Goal: Task Accomplishment & Management: Complete application form

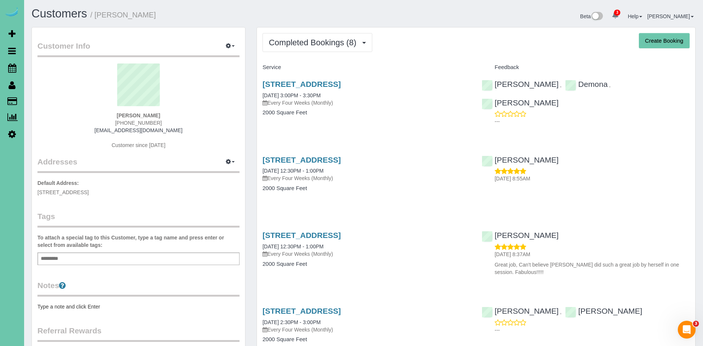
drag, startPoint x: 389, startPoint y: 79, endPoint x: 259, endPoint y: 81, distance: 130.2
click at [259, 81] on div "7211 N 122nd Ave, Omaha, NE 68142 05/20/2024 3:00PM - 3:30PM Every Four Weeks (…" at bounding box center [366, 101] width 219 height 57
copy link "7211 N 122nd Ave, Omaha, NE 68142"
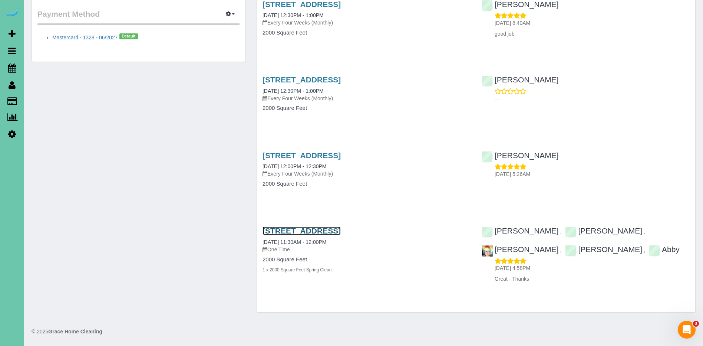
click at [341, 230] on link "7211 N 122nd Ave, Omaha, NE 68142" at bounding box center [302, 230] width 78 height 9
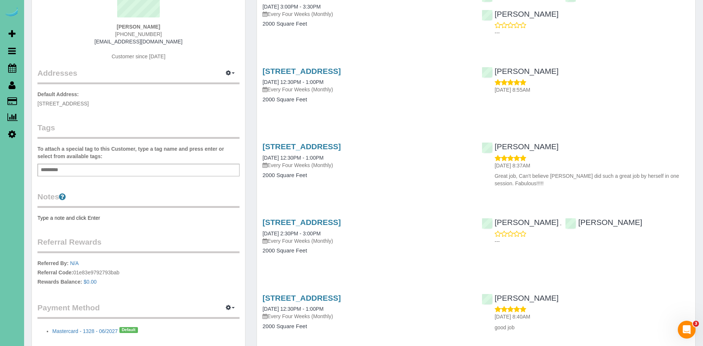
scroll to position [0, 0]
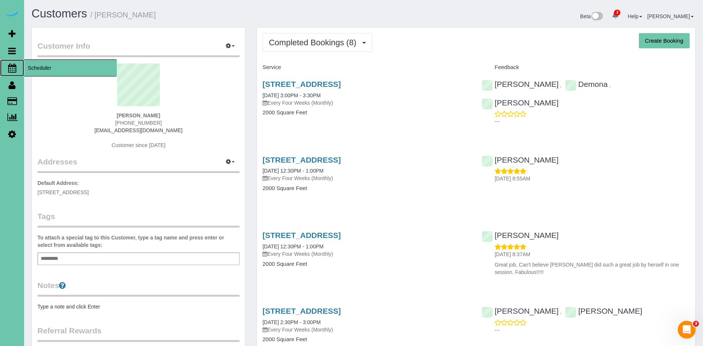
click at [49, 68] on span "Scheduler" at bounding box center [70, 67] width 93 height 17
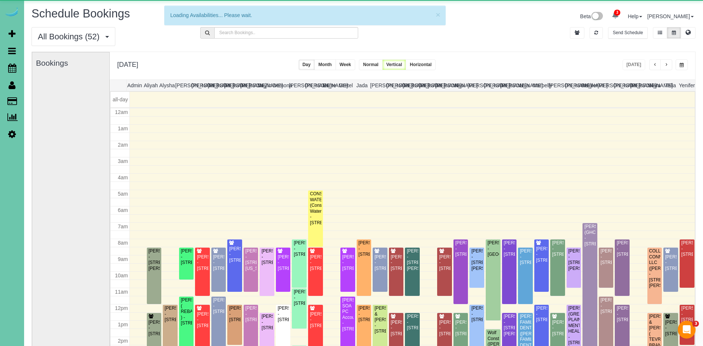
scroll to position [98, 0]
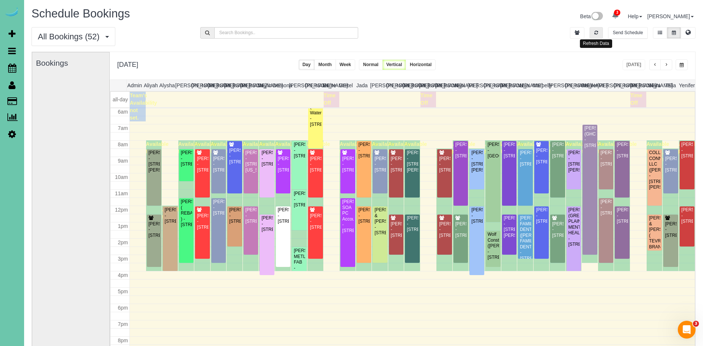
click at [599, 35] on button "button" at bounding box center [596, 32] width 13 height 11
click at [683, 63] on span "button" at bounding box center [682, 65] width 4 height 4
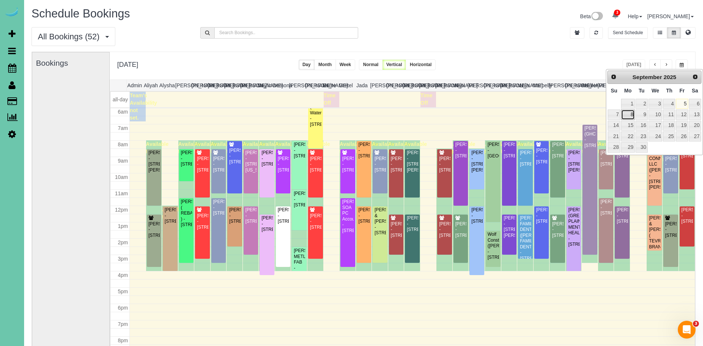
click at [631, 114] on link "8" at bounding box center [628, 114] width 14 height 10
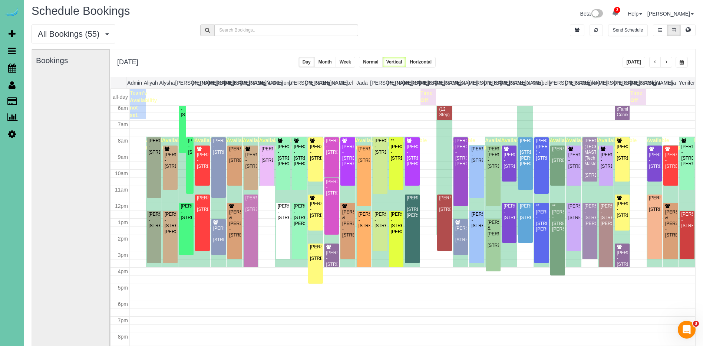
scroll to position [1, 0]
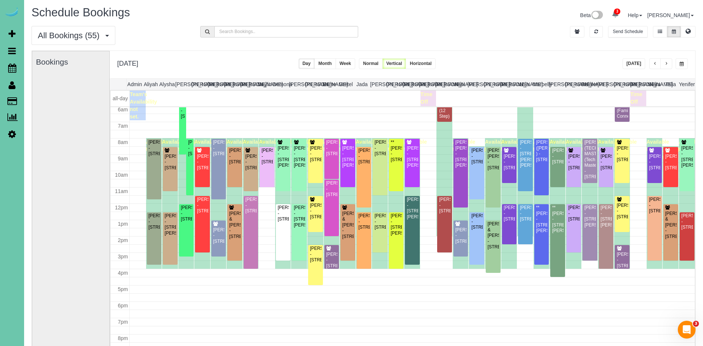
click at [669, 64] on button "button" at bounding box center [667, 63] width 12 height 11
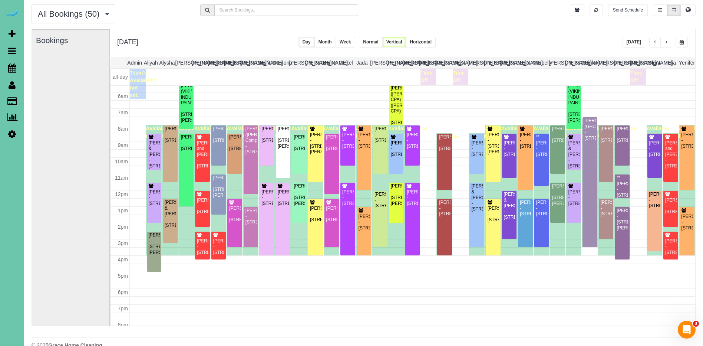
scroll to position [23, 0]
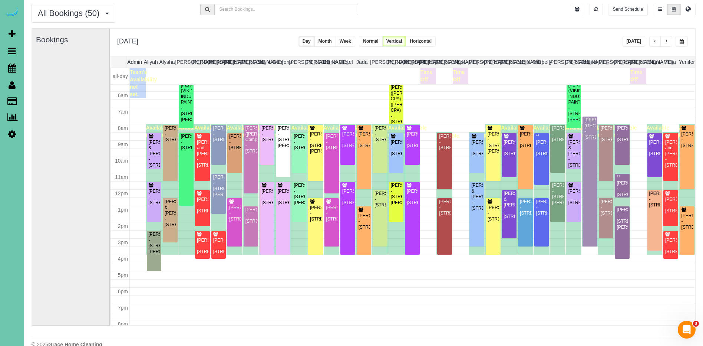
click at [666, 43] on span "button" at bounding box center [667, 41] width 4 height 4
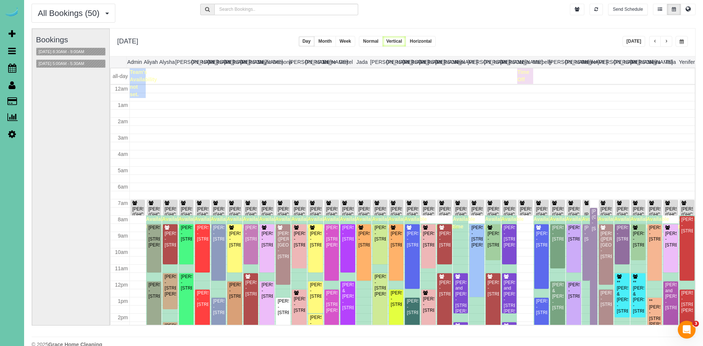
scroll to position [98, 0]
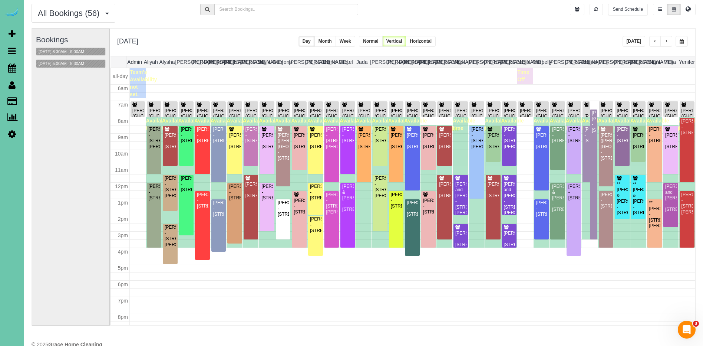
click at [667, 43] on span "button" at bounding box center [667, 41] width 4 height 4
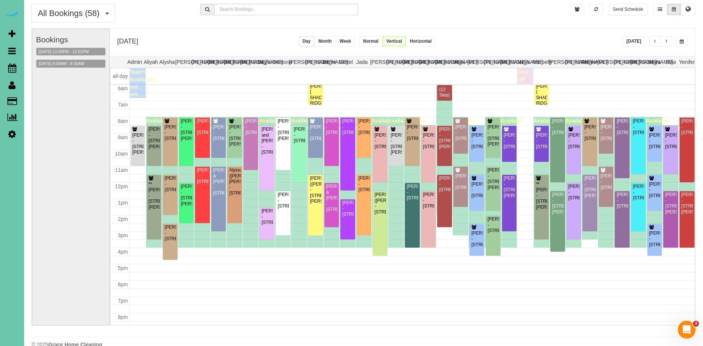
click at [86, 55] on div "09/11/2025 12:00PM - 12:01PM" at bounding box center [71, 51] width 70 height 9
click at [85, 50] on button "09/11/2025 12:00PM - 12:01PM" at bounding box center [63, 52] width 55 height 8
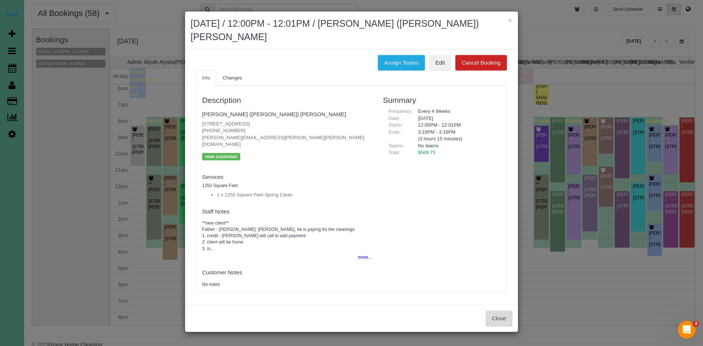
click at [508, 310] on button "Close" at bounding box center [499, 318] width 27 height 16
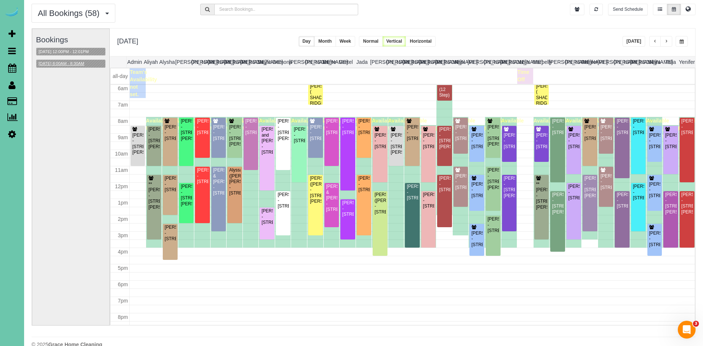
scroll to position [22, 0]
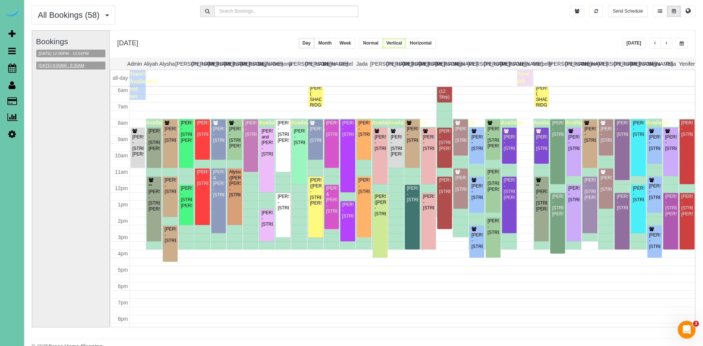
click at [79, 62] on button "09/11/2025 8:00AM - 8:30AM" at bounding box center [61, 66] width 50 height 8
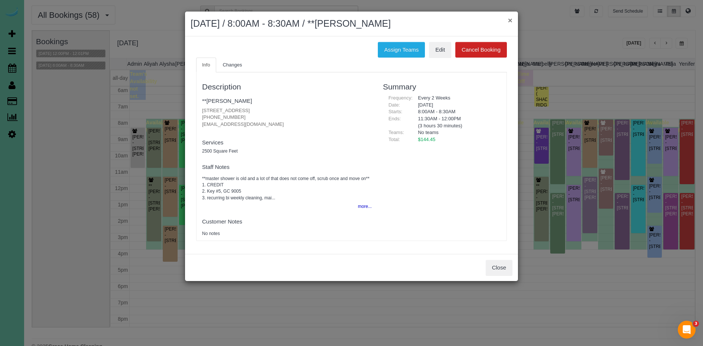
drag, startPoint x: 512, startPoint y: 20, endPoint x: 498, endPoint y: 24, distance: 14.5
click at [513, 20] on div "× September 11, 2025 / 8:00AM - 8:30AM / **Maryann Duffy" at bounding box center [351, 23] width 333 height 25
click at [508, 19] on button "×" at bounding box center [510, 20] width 4 height 8
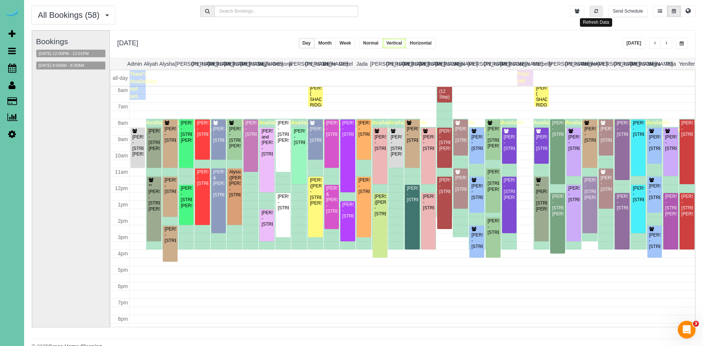
drag, startPoint x: 596, startPoint y: 13, endPoint x: 616, endPoint y: 22, distance: 21.7
click at [597, 13] on icon "button" at bounding box center [597, 11] width 4 height 4
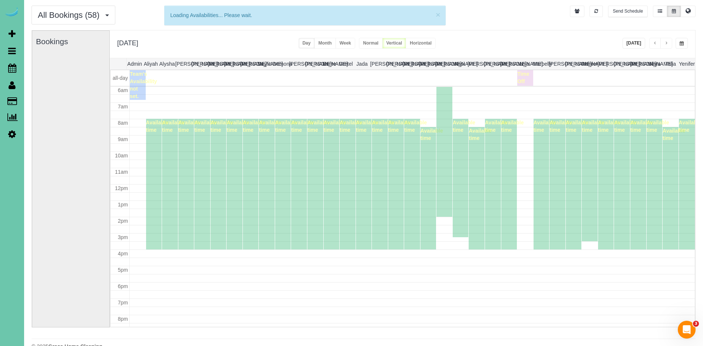
click at [681, 46] on button "button" at bounding box center [682, 43] width 12 height 11
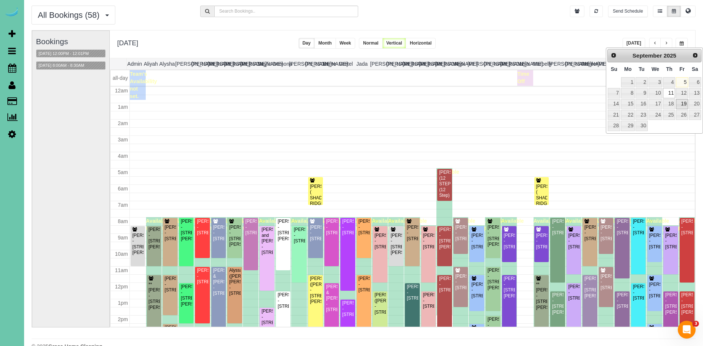
scroll to position [98, 0]
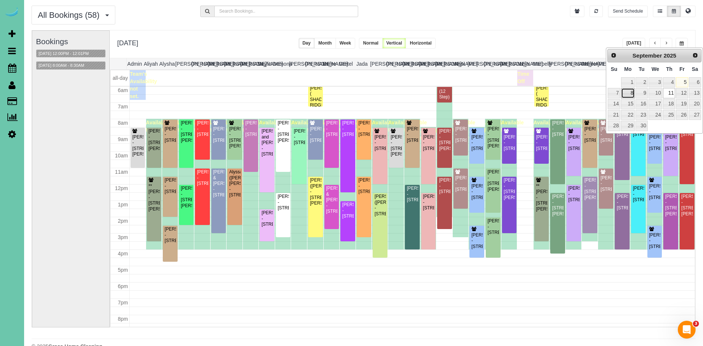
click at [630, 93] on link "8" at bounding box center [628, 93] width 14 height 10
type input "**********"
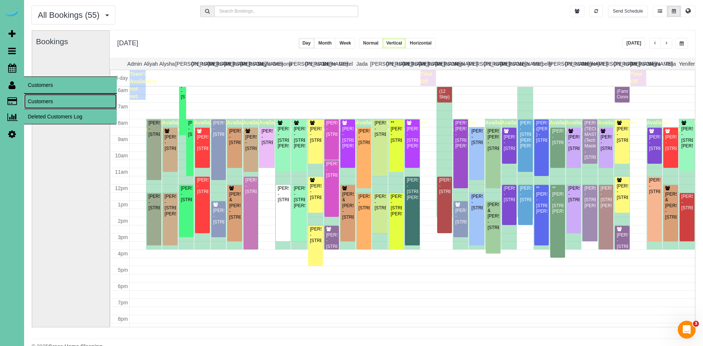
drag, startPoint x: 45, startPoint y: 104, endPoint x: 40, endPoint y: 103, distance: 5.4
click at [45, 104] on link "Customers" at bounding box center [70, 101] width 93 height 15
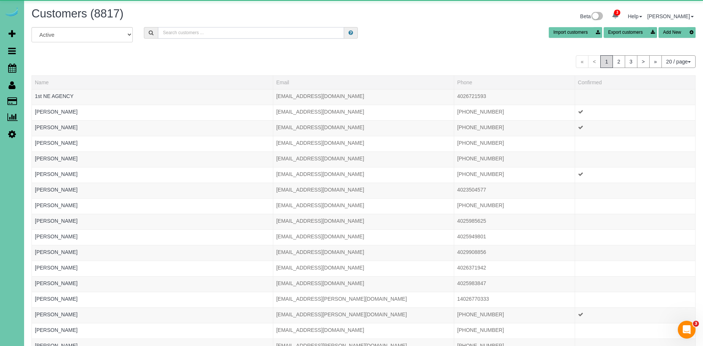
click at [216, 33] on input "text" at bounding box center [251, 32] width 186 height 11
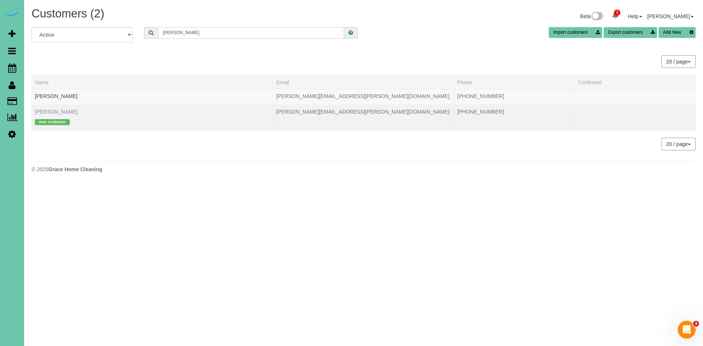
type input "joe m"
click at [56, 112] on link "Joe Menousek" at bounding box center [56, 112] width 43 height 6
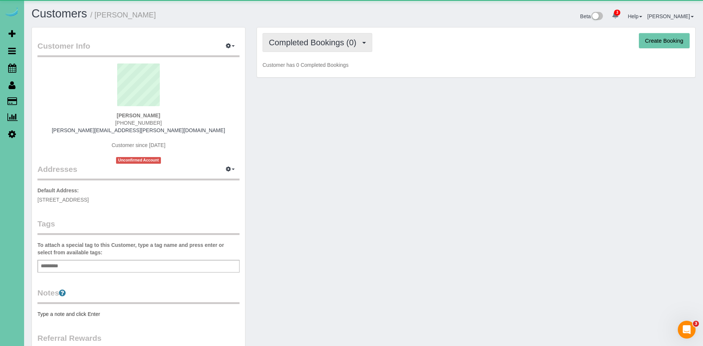
click at [314, 45] on button "Completed Bookings (0)" at bounding box center [318, 42] width 110 height 19
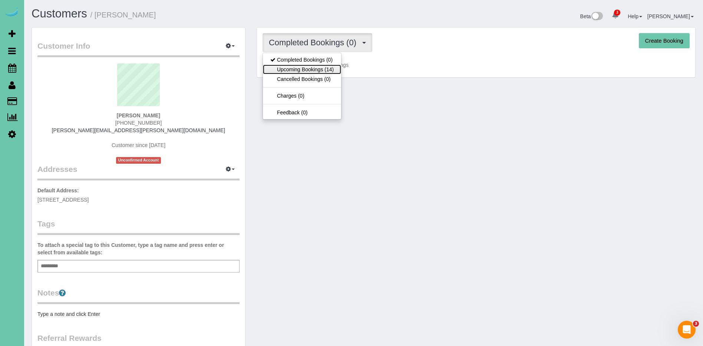
click at [319, 71] on link "Upcoming Bookings (14)" at bounding box center [302, 70] width 78 height 10
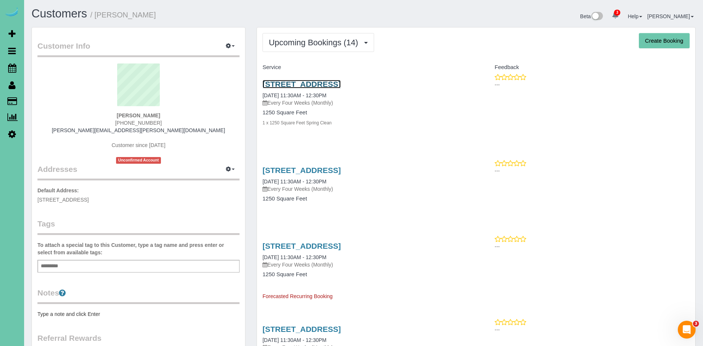
click at [323, 82] on link "3315 S 70th St #559, Omaha, NE 68106" at bounding box center [302, 84] width 78 height 9
click at [341, 167] on link "3315 S 70th St #559, Omaha, NE 68106" at bounding box center [302, 170] width 78 height 9
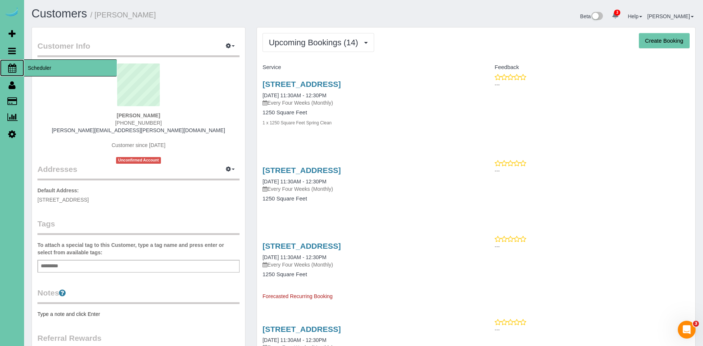
click at [48, 68] on span "Scheduler" at bounding box center [70, 67] width 93 height 17
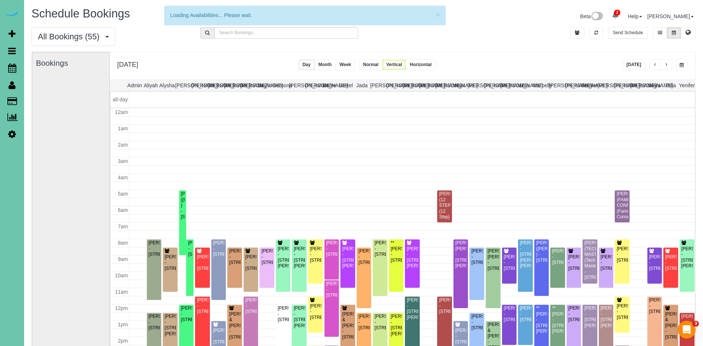
scroll to position [98, 0]
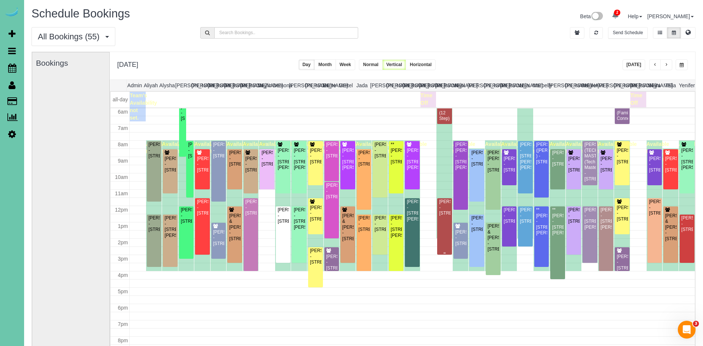
click at [443, 214] on div "Kelly Walker - 1403 Farnam Street; Apt 610, Omaha, NE 68102" at bounding box center [444, 207] width 11 height 17
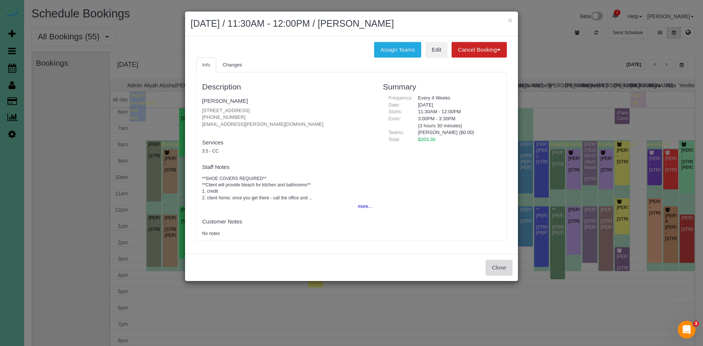
drag, startPoint x: 495, startPoint y: 266, endPoint x: 490, endPoint y: 265, distance: 4.6
click at [494, 267] on button "Close" at bounding box center [499, 268] width 27 height 16
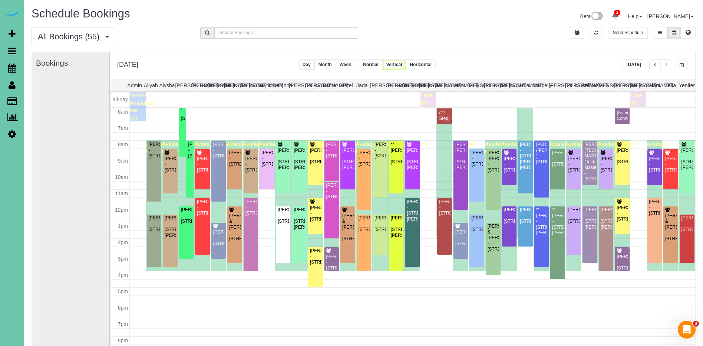
click at [518, 35] on div "All Bookings (55) All Bookings Unassigned Bookings Recurring Bookings New Custo…" at bounding box center [363, 39] width 675 height 24
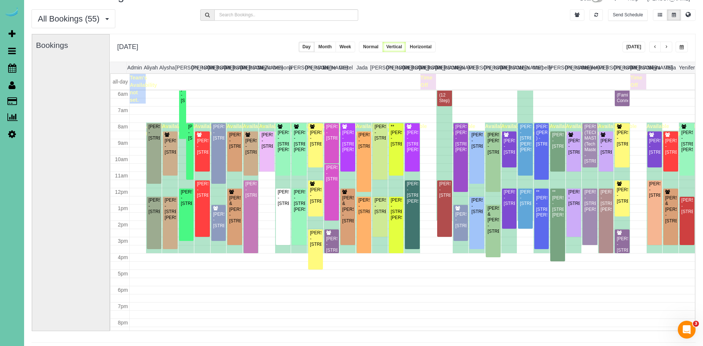
scroll to position [0, 0]
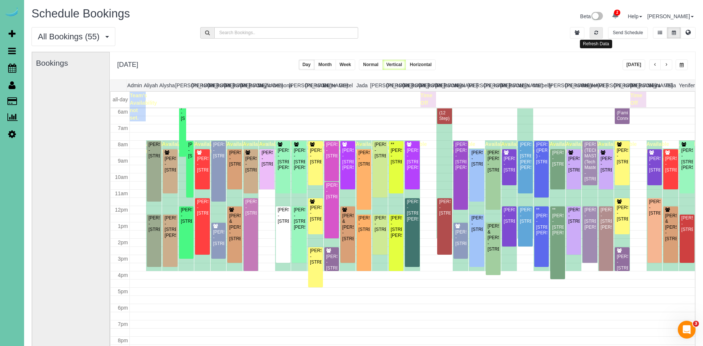
click at [593, 33] on button "button" at bounding box center [596, 32] width 13 height 11
click at [669, 65] on button "button" at bounding box center [667, 64] width 12 height 11
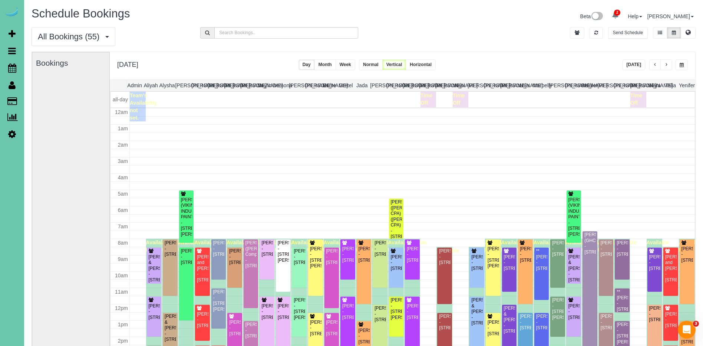
scroll to position [98, 0]
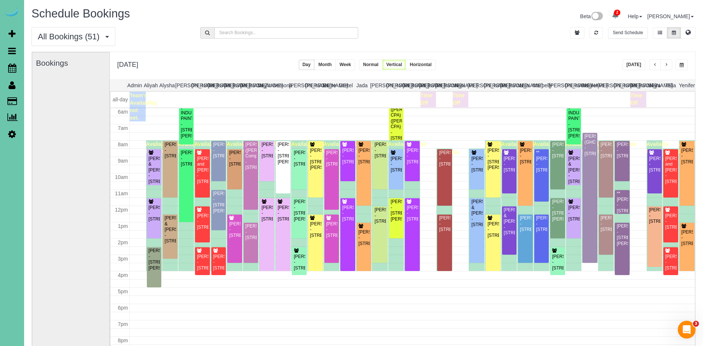
click at [669, 65] on button "button" at bounding box center [667, 64] width 12 height 11
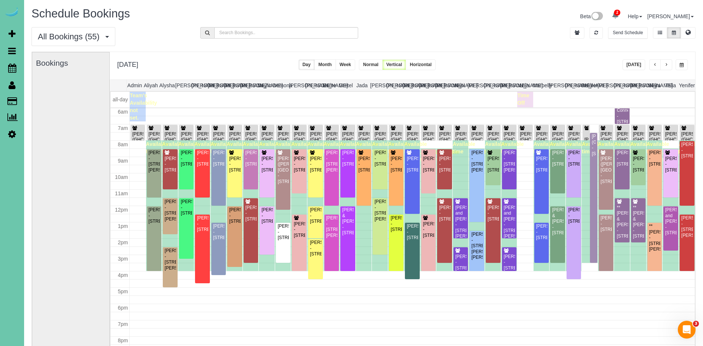
click at [656, 65] on span "button" at bounding box center [656, 65] width 4 height 4
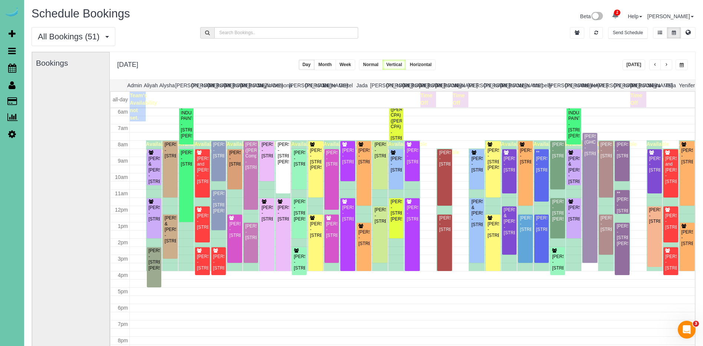
click at [660, 65] on button "button" at bounding box center [655, 64] width 12 height 11
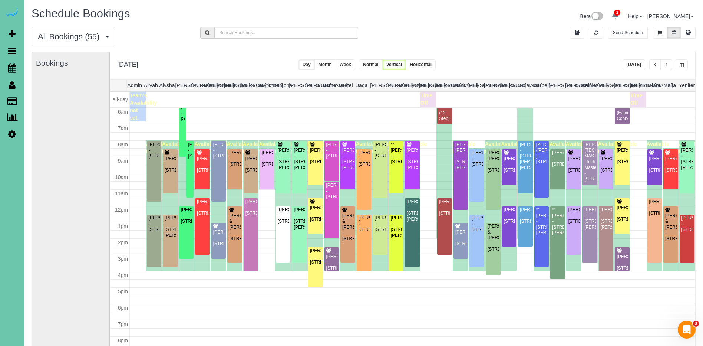
click at [668, 63] on button "button" at bounding box center [667, 64] width 12 height 11
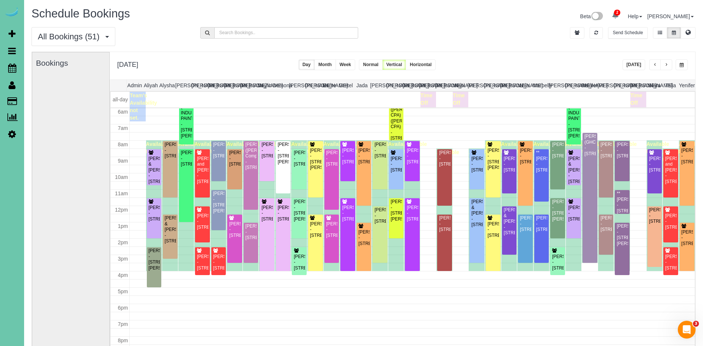
click at [667, 63] on span "button" at bounding box center [667, 65] width 4 height 4
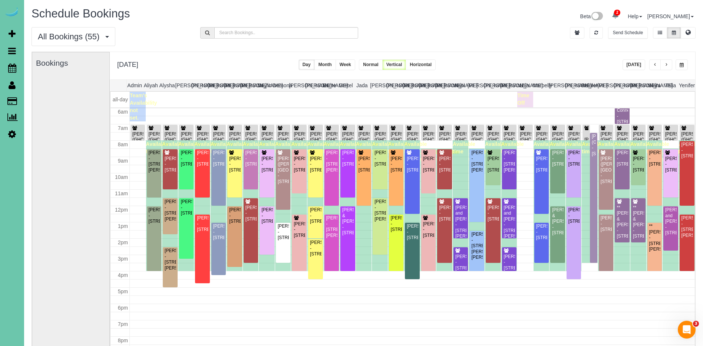
scroll to position [8, 0]
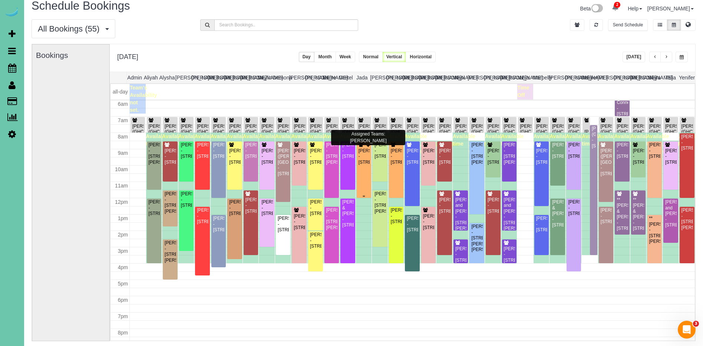
click at [361, 165] on div "Joshua Borer - 110 S 52nd Street, Omaha, NE 68132" at bounding box center [363, 156] width 11 height 17
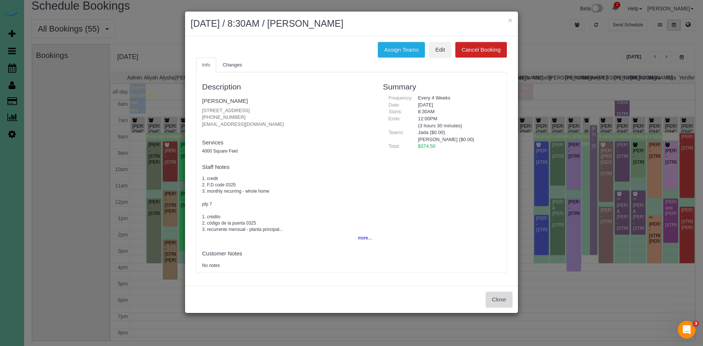
click at [502, 300] on button "Close" at bounding box center [499, 300] width 27 height 16
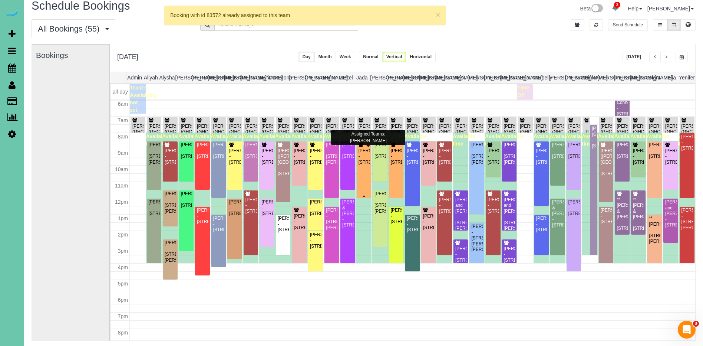
click at [363, 165] on div "Joshua Borer - 110 S 52nd Street, Omaha, NE 68132" at bounding box center [363, 156] width 11 height 17
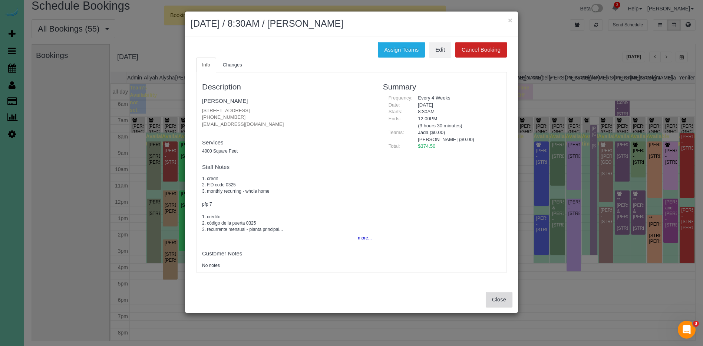
click at [501, 300] on button "Close" at bounding box center [499, 300] width 27 height 16
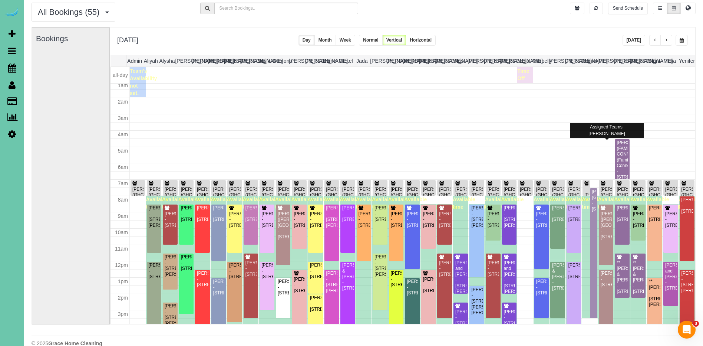
scroll to position [18, 0]
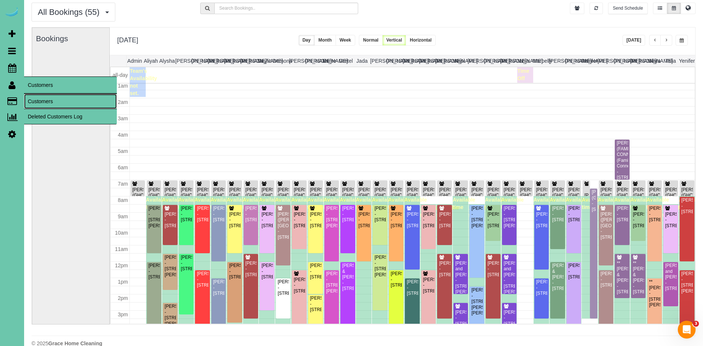
click at [46, 100] on link "Customers" at bounding box center [70, 101] width 93 height 15
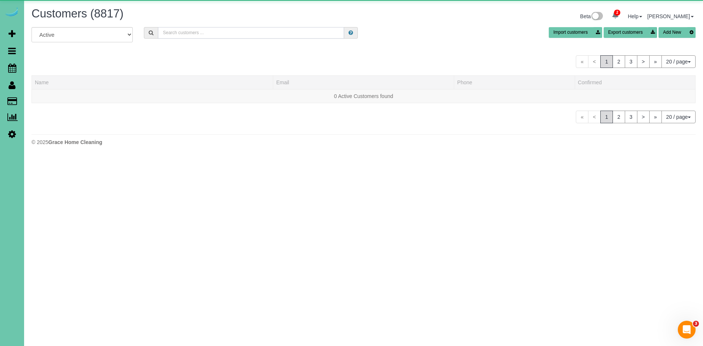
click at [225, 30] on input "text" at bounding box center [251, 32] width 186 height 11
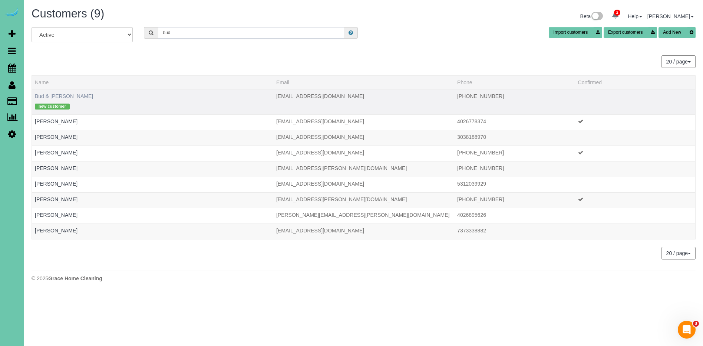
type input "bud"
click at [72, 95] on link "Bud & Frann Bunn" at bounding box center [64, 96] width 58 height 6
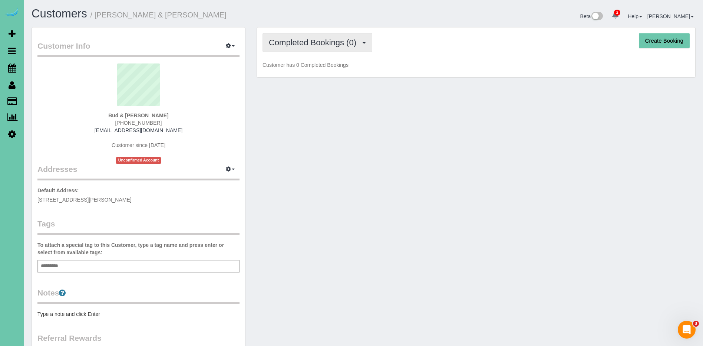
click at [331, 42] on span "Completed Bookings (0)" at bounding box center [314, 42] width 91 height 9
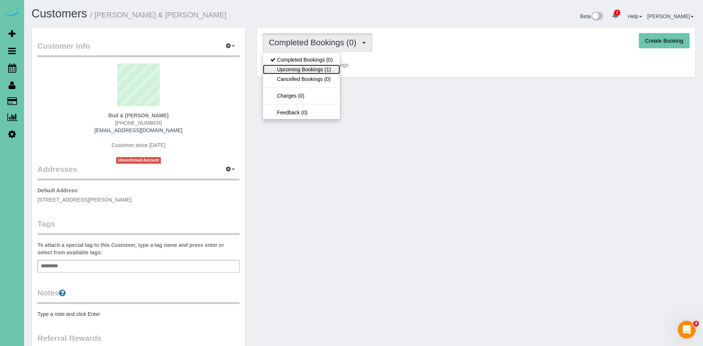
click at [323, 69] on link "Upcoming Bookings (1)" at bounding box center [301, 70] width 77 height 10
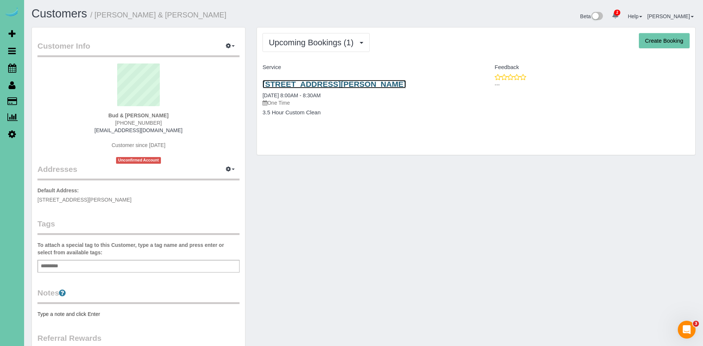
click at [343, 81] on link "13330 Larimore Ave; Apt #306, Omaha, NE 68164" at bounding box center [335, 84] width 144 height 9
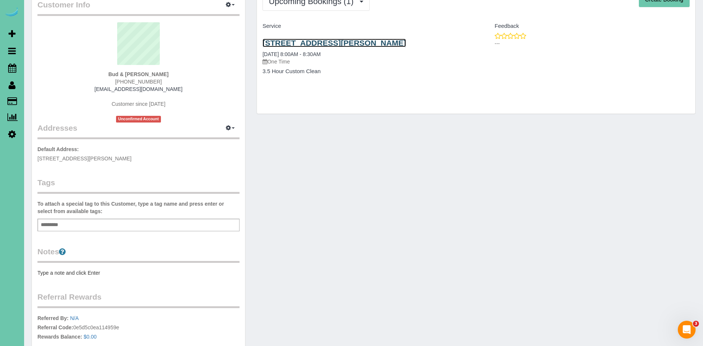
scroll to position [137, 0]
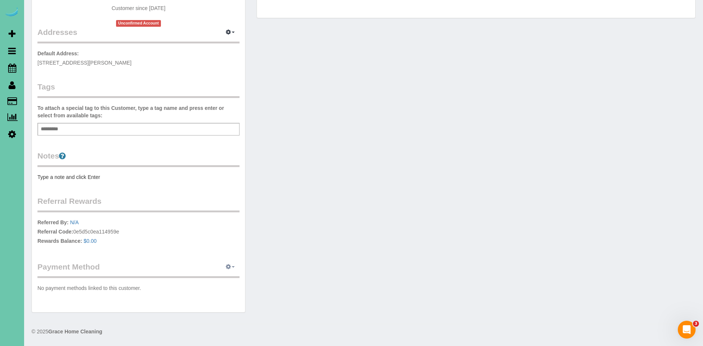
click at [228, 264] on icon "button" at bounding box center [228, 266] width 5 height 4
click at [218, 288] on link "Add Credit/Debit Card" at bounding box center [204, 290] width 69 height 10
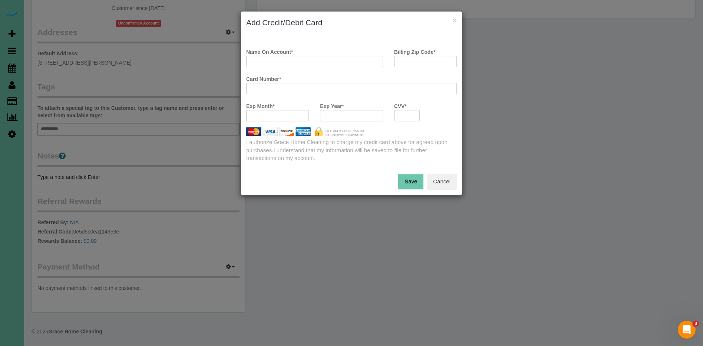
click at [334, 92] on div at bounding box center [351, 88] width 211 height 11
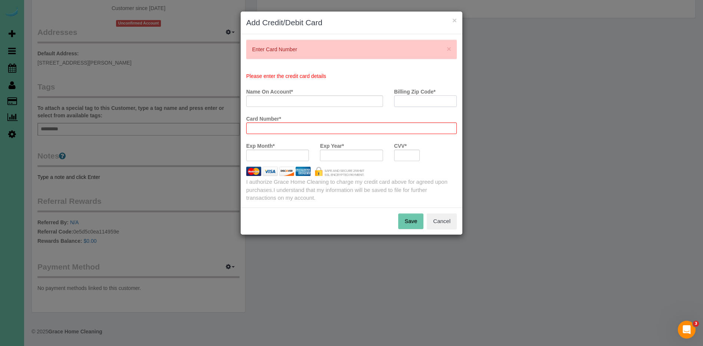
click at [419, 63] on div "× Enter Card Number Please enter the credit card details Name On Account * Bill…" at bounding box center [352, 120] width 222 height 173
click at [411, 99] on input "Billing Zip Code *" at bounding box center [425, 100] width 63 height 11
click at [342, 102] on input "Name On Account *" at bounding box center [314, 100] width 137 height 11
click at [427, 96] on payment-method-fs-pay "Please enter the credit card details Name On Account * Billing Zip Code * Card …" at bounding box center [351, 119] width 211 height 94
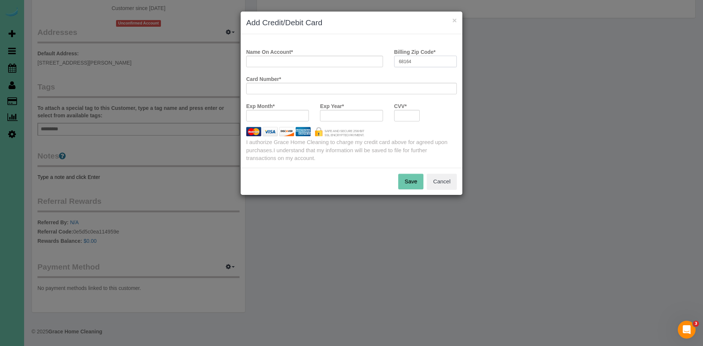
type input "68164"
click at [325, 64] on input "Name On Account *" at bounding box center [314, 61] width 137 height 11
type input "Bud"
click at [415, 180] on button "Save" at bounding box center [410, 182] width 25 height 16
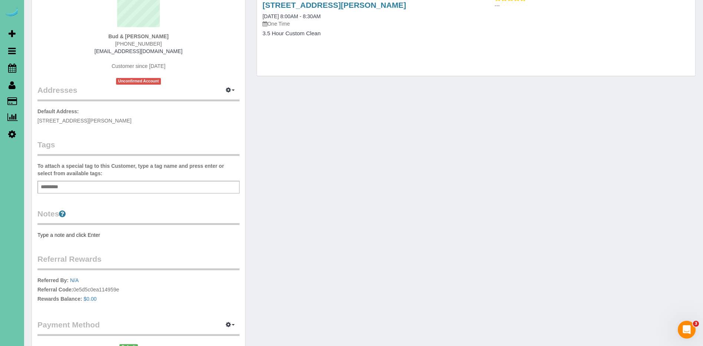
scroll to position [0, 0]
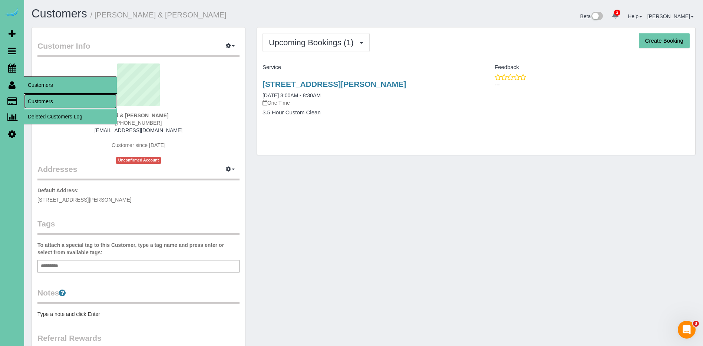
click at [57, 101] on link "Customers" at bounding box center [70, 101] width 93 height 15
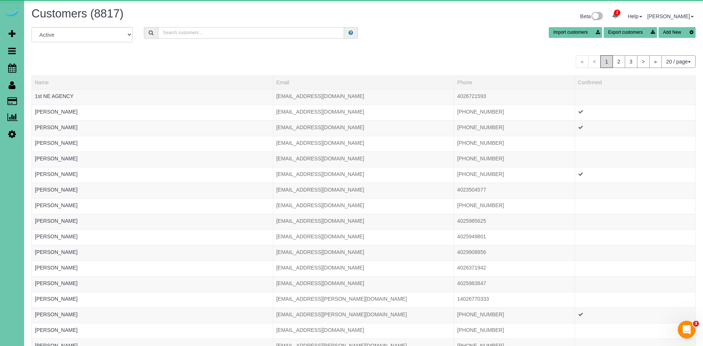
click at [197, 35] on input "text" at bounding box center [251, 32] width 186 height 11
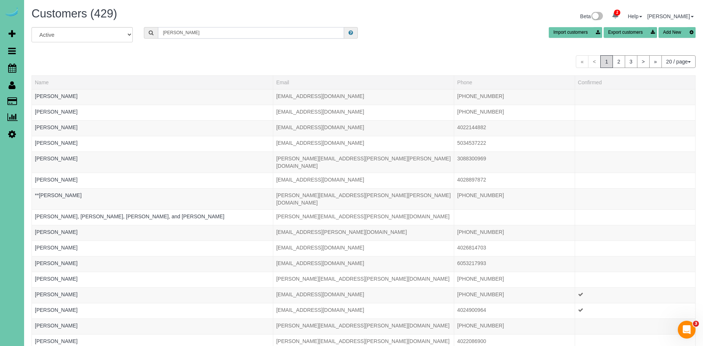
type input "ann an"
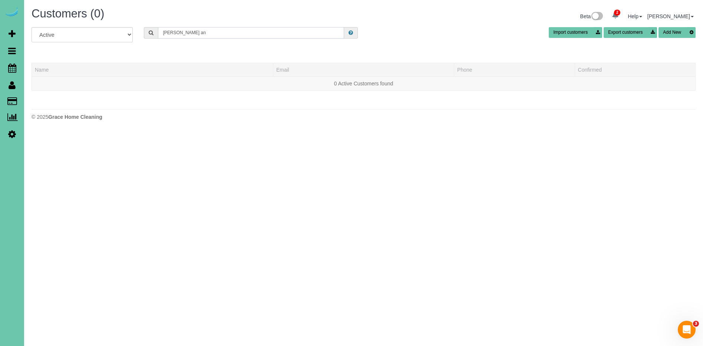
click at [103, 33] on div "All Active Archived ann an Import customers Export customers Add New" at bounding box center [363, 37] width 675 height 21
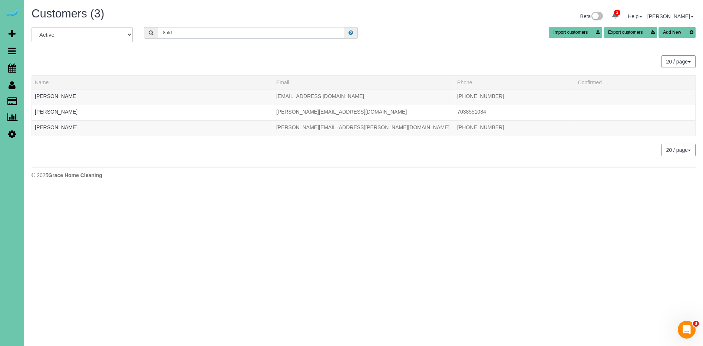
type input "8551"
click at [671, 29] on button "Add New" at bounding box center [677, 32] width 37 height 11
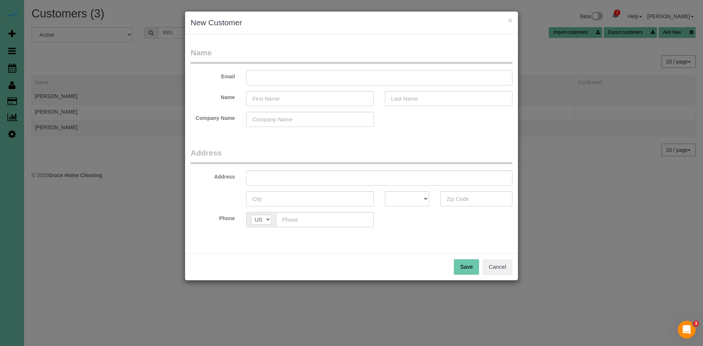
click at [301, 78] on input "text" at bounding box center [379, 77] width 266 height 15
type input "anielloann@gmail.com"
click at [294, 98] on input "text" at bounding box center [310, 98] width 128 height 15
type input "Ann"
click at [423, 102] on input "text" at bounding box center [449, 98] width 128 height 15
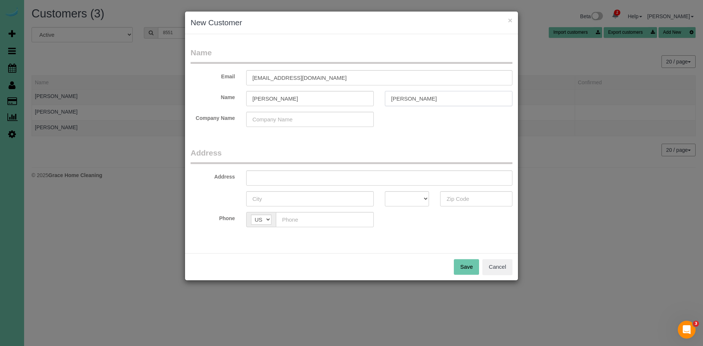
type input "Aniello"
click at [319, 179] on input "text" at bounding box center [379, 177] width 266 height 15
type input "18057 Mayberry St"
click at [300, 201] on input "text" at bounding box center [310, 198] width 128 height 15
type input "Elkhorn"
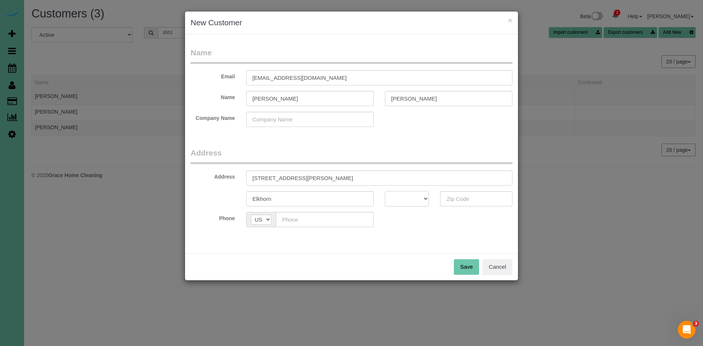
click at [408, 199] on select "AK AL AR AZ CA CO CT DC DE FL GA HI IA ID IL IN KS KY LA MA MD ME MI MN MO MS M…" at bounding box center [407, 198] width 45 height 15
select select "NE"
click at [385, 191] on select "AK AL AR AZ CA CO CT DC DE FL GA HI IA ID IL IN KS KY LA MA MD ME MI MN MO MS M…" at bounding box center [407, 198] width 45 height 15
click at [475, 196] on input "text" at bounding box center [476, 198] width 72 height 15
type input "68002"
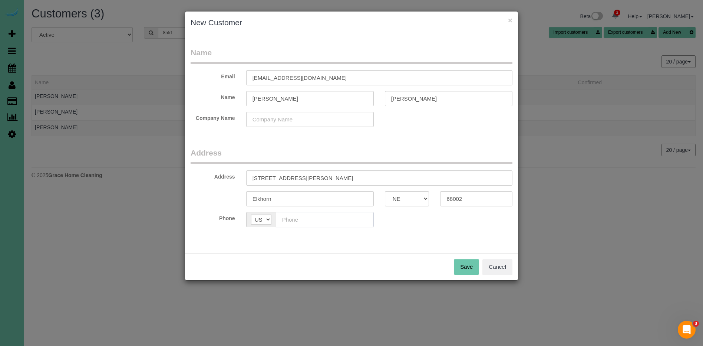
click at [316, 226] on input "text" at bounding box center [325, 219] width 98 height 15
type input "(386) 290-8551"
click at [455, 263] on button "Save" at bounding box center [466, 267] width 25 height 16
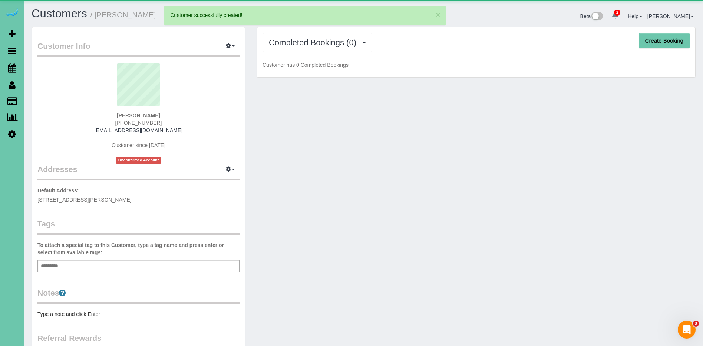
scroll to position [137, 0]
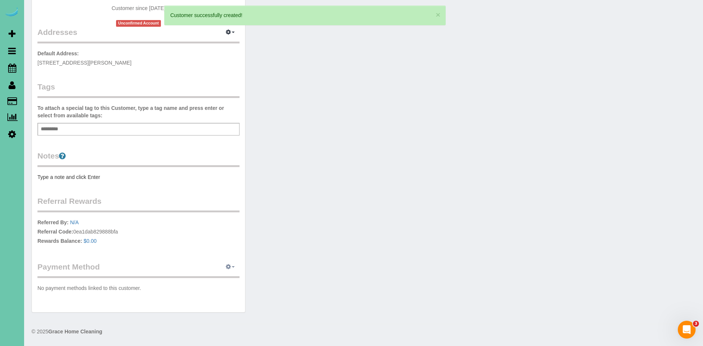
click at [231, 266] on button "button" at bounding box center [230, 266] width 19 height 11
click at [226, 286] on link "Add Credit/Debit Card" at bounding box center [204, 290] width 69 height 10
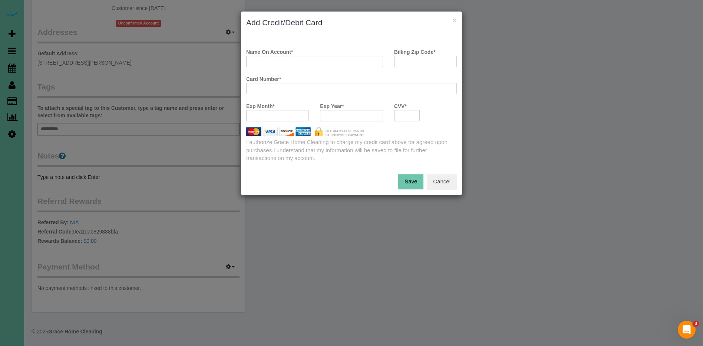
click at [442, 65] on input "Billing Zip Code *" at bounding box center [425, 61] width 63 height 11
type input "68022"
click at [341, 56] on input "Name On Account *" at bounding box center [314, 61] width 137 height 11
type input "Ann An"
click at [407, 184] on button "Save" at bounding box center [410, 182] width 25 height 16
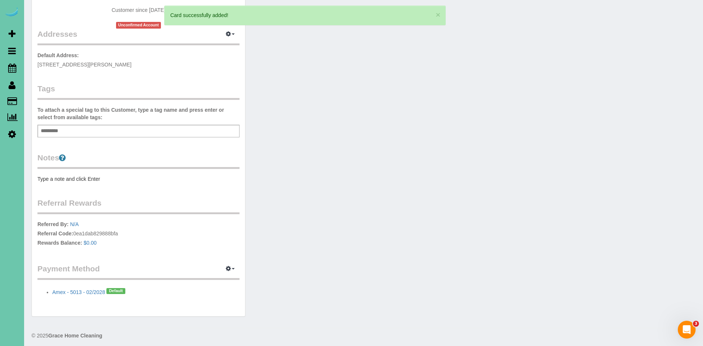
scroll to position [0, 0]
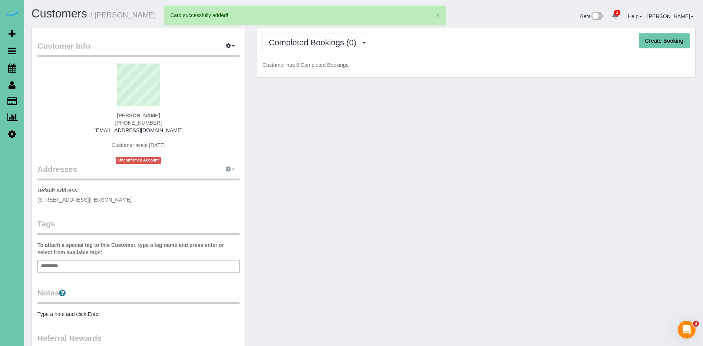
click at [229, 169] on icon "button" at bounding box center [228, 169] width 5 height 4
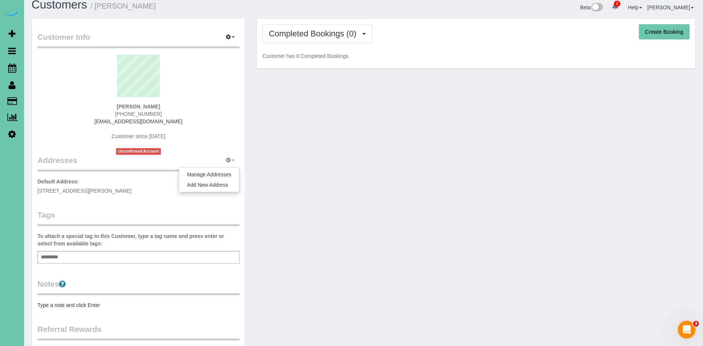
scroll to position [13, 0]
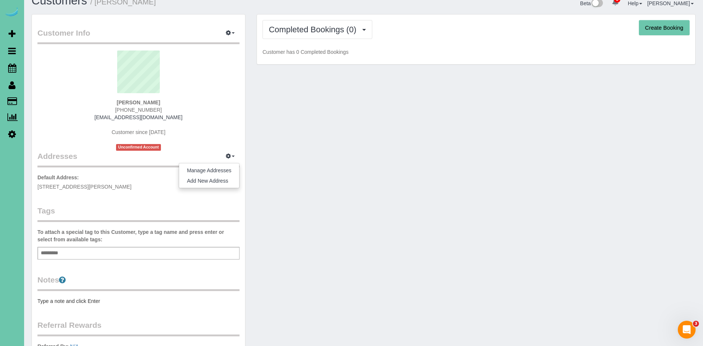
drag, startPoint x: 227, startPoint y: 89, endPoint x: 216, endPoint y: 39, distance: 51.9
click at [227, 88] on sui-profile-pic at bounding box center [138, 74] width 191 height 48
drag, startPoint x: 231, startPoint y: 150, endPoint x: 231, endPoint y: 155, distance: 4.8
click at [231, 150] on div "Customer Info Edit Contact Info Send Message Email Preferences Special Sales Ta…" at bounding box center [138, 226] width 213 height 424
click at [231, 155] on button "button" at bounding box center [230, 156] width 19 height 11
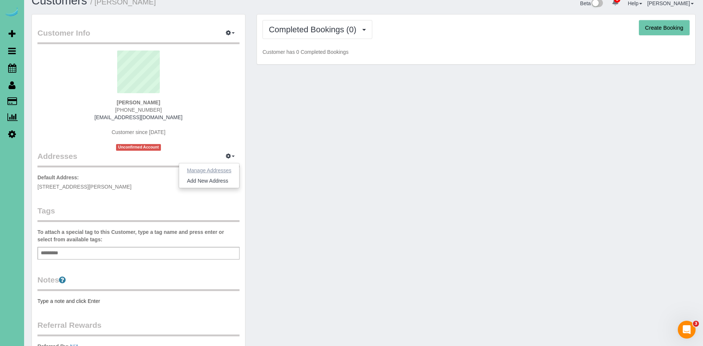
click at [226, 170] on button "Manage Addresses" at bounding box center [209, 170] width 60 height 10
select select "NE"
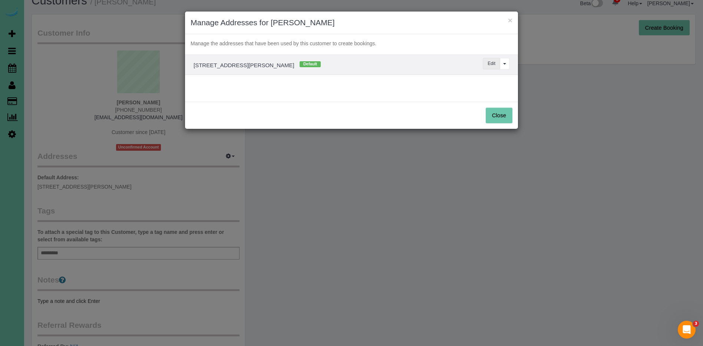
click at [493, 63] on button "Edit" at bounding box center [491, 63] width 17 height 11
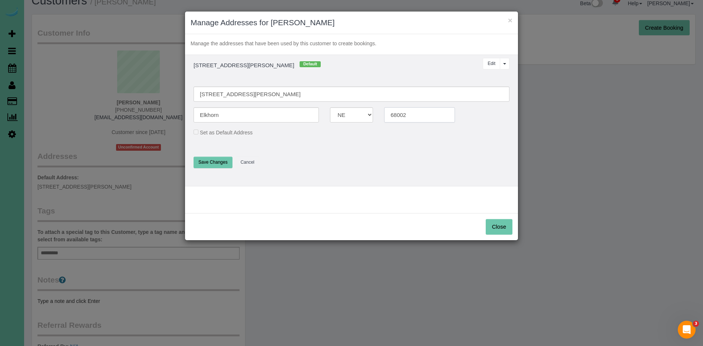
drag, startPoint x: 415, startPoint y: 114, endPoint x: 368, endPoint y: 112, distance: 47.5
click at [368, 112] on div "Elkhorn AK AL AR AZ CA CO CT DC DE FL GA HI IA ID IL IN KS KY LA MA MD ME MI MN…" at bounding box center [351, 114] width 327 height 15
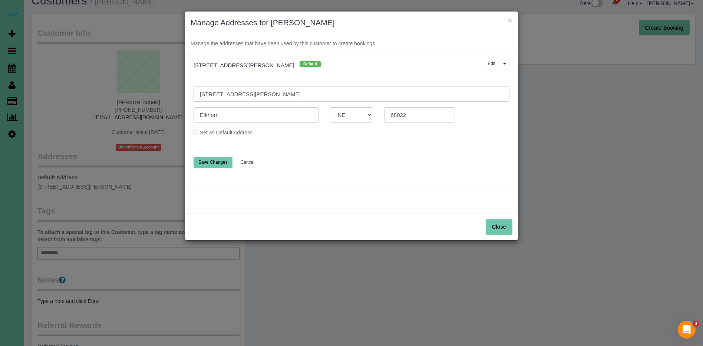
type input "68022"
click at [504, 225] on button "Close" at bounding box center [499, 227] width 27 height 16
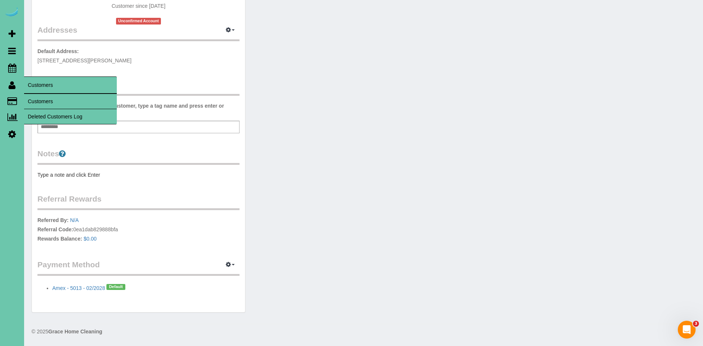
scroll to position [0, 0]
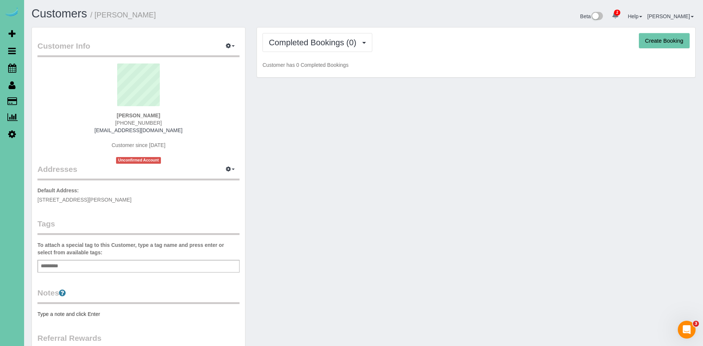
click at [662, 43] on button "Create Booking" at bounding box center [664, 41] width 51 height 16
select select "NE"
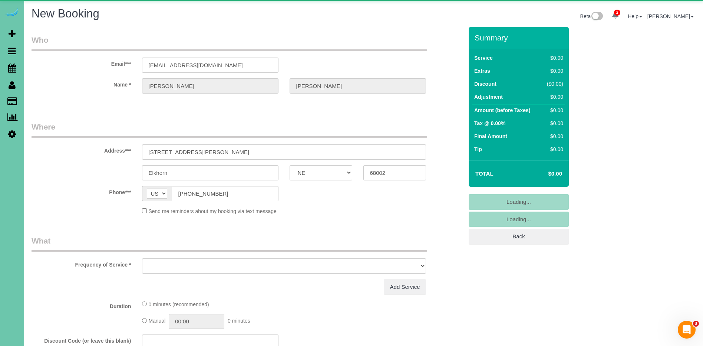
select select "object:62757"
select select "string:fspay-7b0d6810-fdb4-421b-bccc-c418d5a846b7"
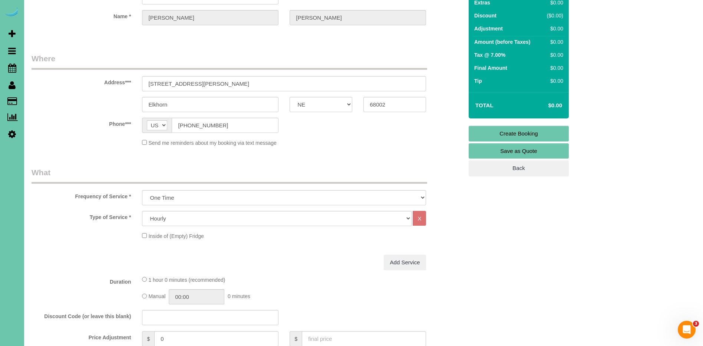
scroll to position [69, 0]
click at [207, 212] on select "Hourly 2.5 Hour Custom Clean 3.5 Hour Custom Clean commercial 1000 Square Feet …" at bounding box center [277, 217] width 270 height 15
click at [204, 196] on select "One Time Weekly (0% for the First Booking) Bi-Weekly (0% for the First Booking)…" at bounding box center [284, 196] width 284 height 15
select select "object:62968"
click at [142, 189] on select "One Time Weekly (0% for the First Booking) Bi-Weekly (0% for the First Booking)…" at bounding box center [284, 196] width 284 height 15
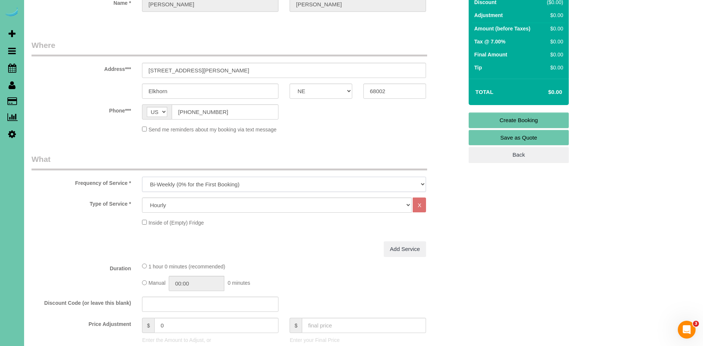
scroll to position [97, 0]
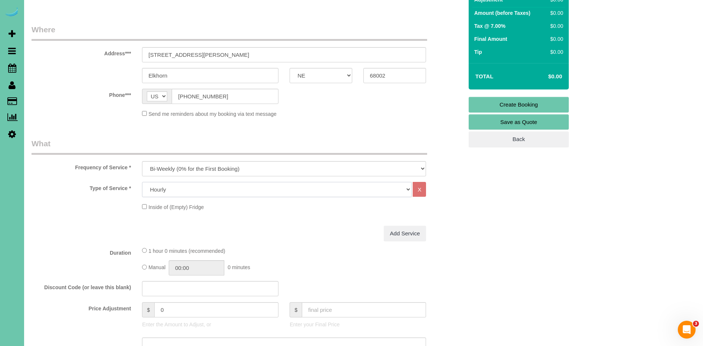
click at [208, 191] on select "Hourly 2.5 Hour Custom Clean 3.5 Hour Custom Clean commercial 1000 Square Feet …" at bounding box center [277, 189] width 270 height 15
select select "60"
click at [142, 182] on select "Hourly 2.5 Hour Custom Clean 3.5 Hour Custom Clean commercial 1000 Square Feet …" at bounding box center [277, 189] width 270 height 15
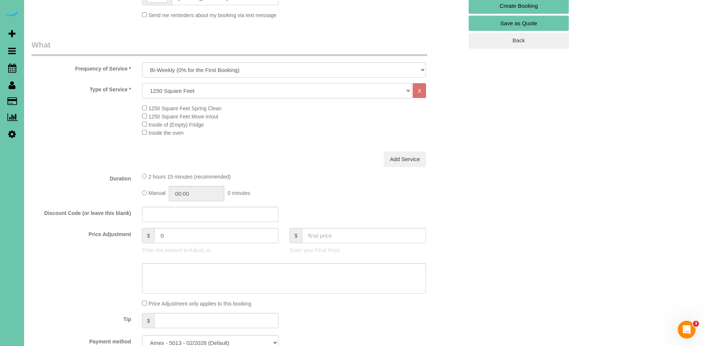
scroll to position [202, 0]
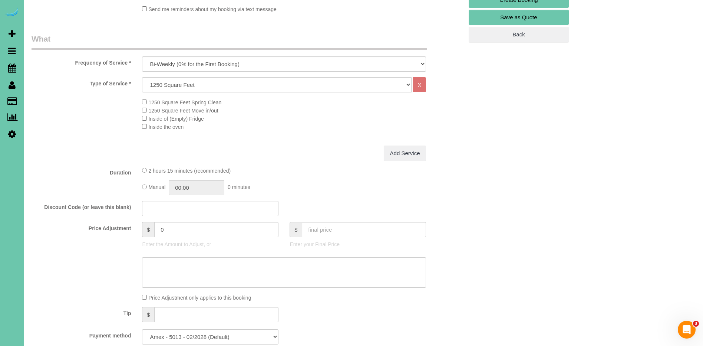
click at [147, 188] on div "Manual 00:00 0 minutes" at bounding box center [284, 187] width 284 height 15
click at [297, 171] on div "2 hours 15 minutes (recommended)" at bounding box center [284, 170] width 284 height 8
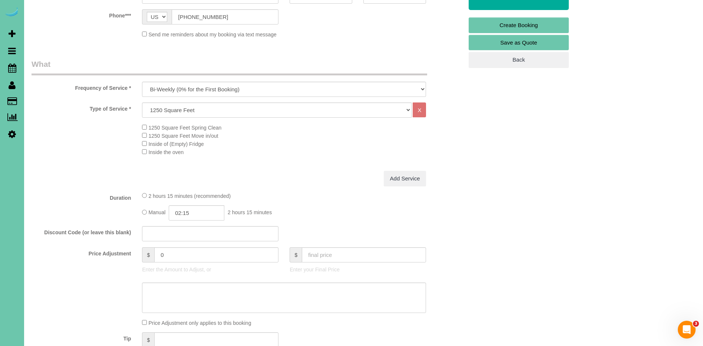
scroll to position [183, 0]
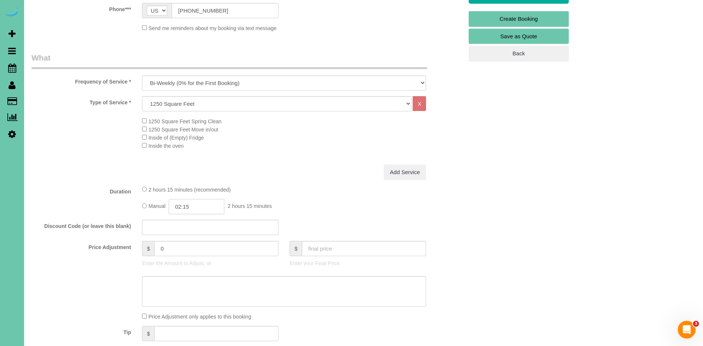
click at [183, 207] on input "02:15" at bounding box center [197, 206] width 56 height 15
click at [184, 207] on input "02:15" at bounding box center [197, 206] width 56 height 15
type input "03:30"
click at [313, 146] on div "1250 Square Feet Spring Clean 1250 Square Feet Move in/out Inside of (Empty) Fr…" at bounding box center [302, 133] width 332 height 33
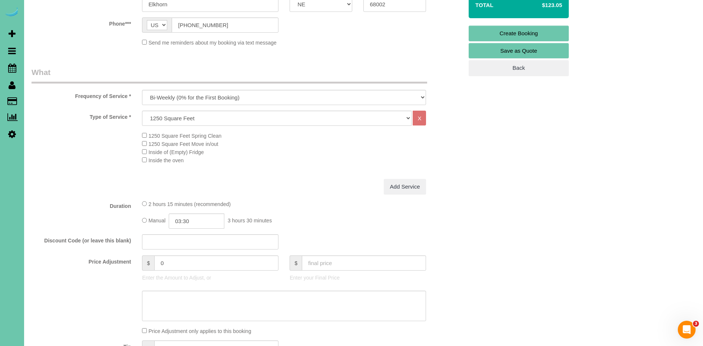
scroll to position [169, 0]
click at [213, 267] on input "0" at bounding box center [216, 261] width 124 height 15
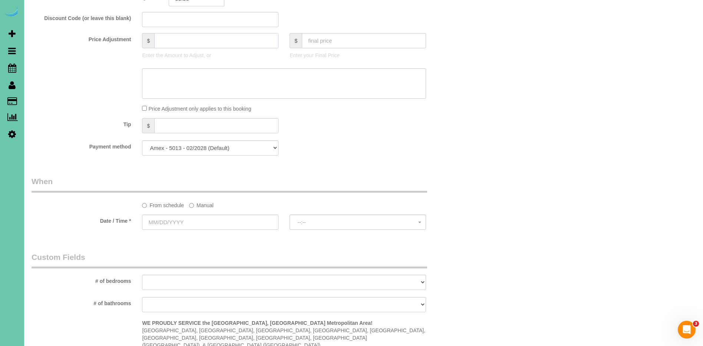
scroll to position [385, 0]
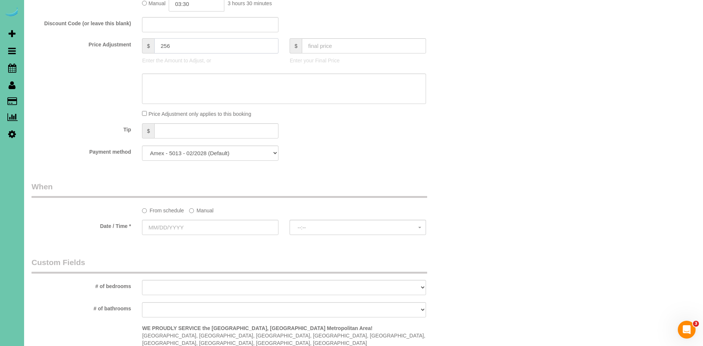
type input "256"
click at [383, 134] on div "Tip $" at bounding box center [247, 131] width 443 height 17
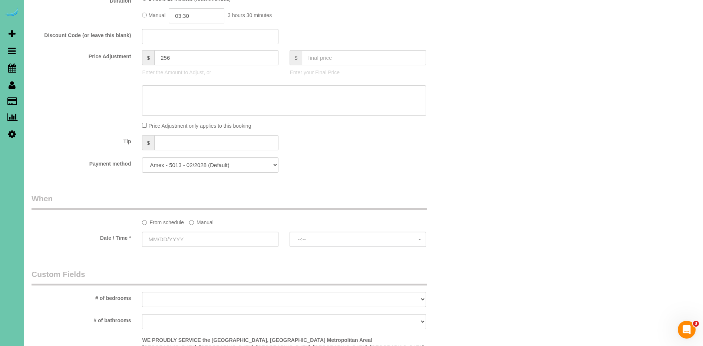
scroll to position [380, 0]
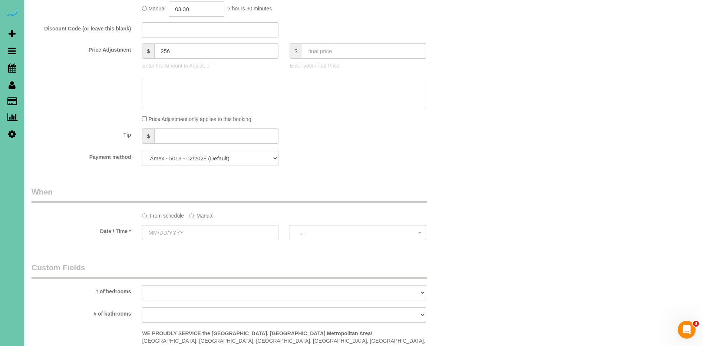
drag, startPoint x: 320, startPoint y: 107, endPoint x: 315, endPoint y: 102, distance: 6.8
click at [319, 106] on textarea at bounding box center [284, 94] width 284 height 30
type textarea "318-424"
click at [205, 217] on label "Manual" at bounding box center [201, 214] width 24 height 10
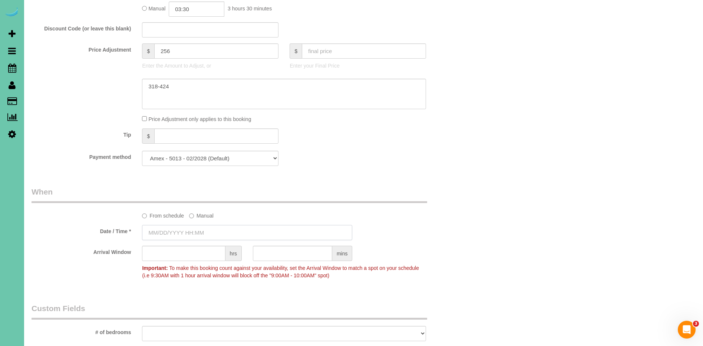
click at [181, 232] on input "text" at bounding box center [247, 232] width 210 height 15
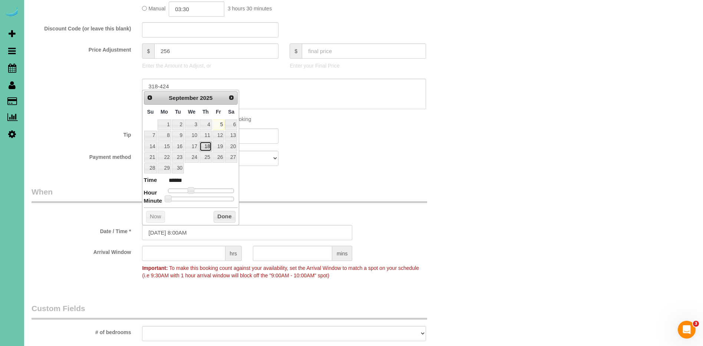
click at [205, 147] on link "18" at bounding box center [206, 146] width 12 height 10
type input "09/18/2025 8:05AM"
type input "******"
type input "09/18/2025 8:10AM"
type input "******"
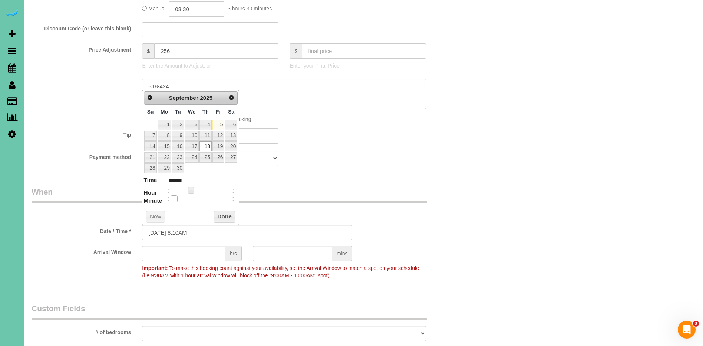
type input "09/18/2025 8:15AM"
type input "******"
type input "09/18/2025 8:20AM"
type input "******"
type input "09/18/2025 8:25AM"
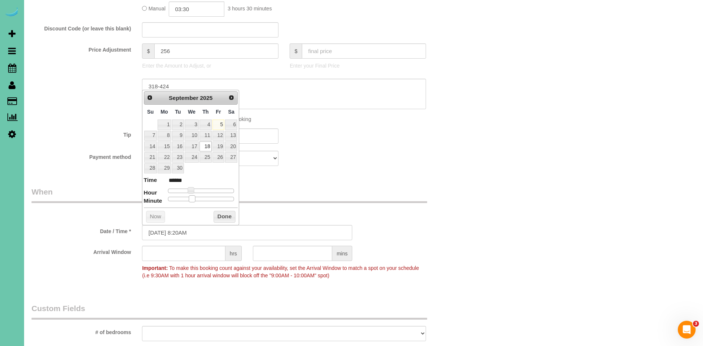
type input "******"
drag, startPoint x: 170, startPoint y: 199, endPoint x: 201, endPoint y: 202, distance: 31.3
click at [201, 202] on div "Prev Next September 2025 Su Mo Tu We Th Fr Sa 1 2 3 4 5 6 7 8 9 10 11 12 13 14 …" at bounding box center [190, 157] width 97 height 135
type input "09/18/2025 8:30AM"
type input "******"
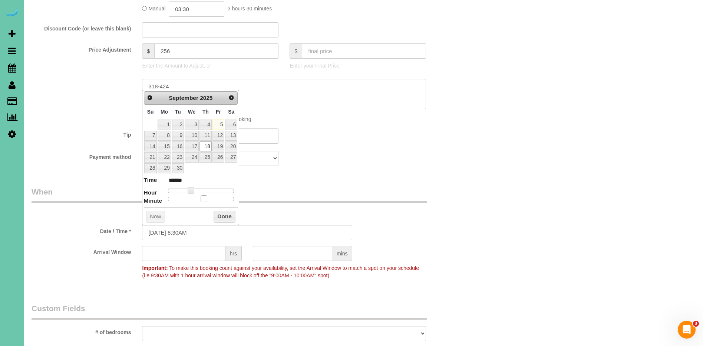
drag, startPoint x: 200, startPoint y: 198, endPoint x: 204, endPoint y: 198, distance: 3.7
click at [204, 198] on span at bounding box center [204, 198] width 7 height 7
click at [224, 211] on button "Done" at bounding box center [225, 217] width 22 height 12
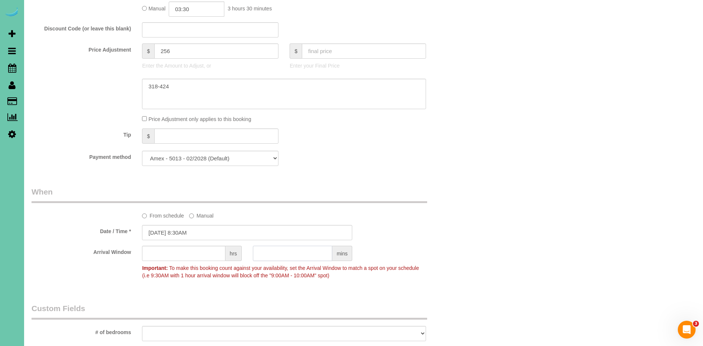
click at [273, 254] on input "text" at bounding box center [292, 253] width 79 height 15
type input "1"
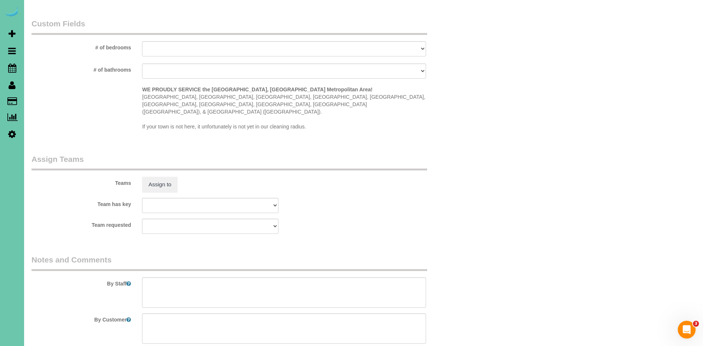
scroll to position [710, 0]
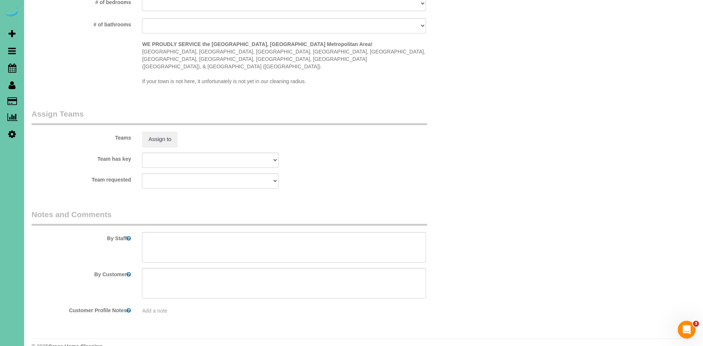
type input "30"
click at [237, 232] on textarea at bounding box center [284, 247] width 284 height 30
paste textarea "Dirt level 1-5 : (Client keeps home in good shape or had previous cleaning serv…"
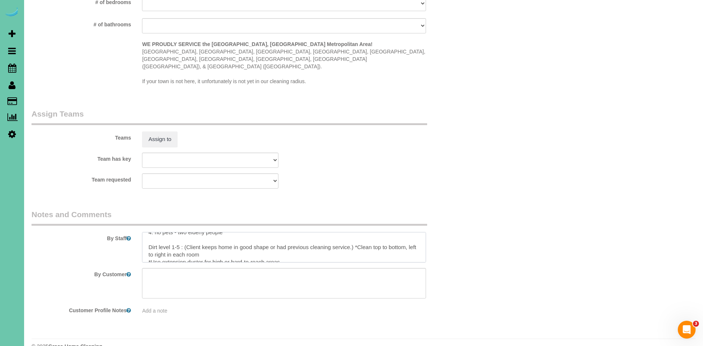
scroll to position [14, 0]
click at [146, 238] on textarea at bounding box center [284, 247] width 284 height 30
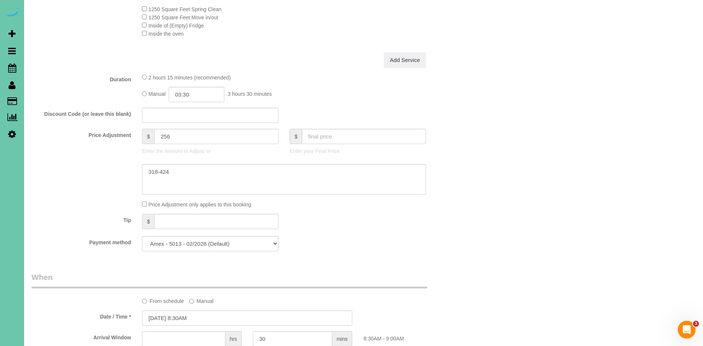
scroll to position [0, 0]
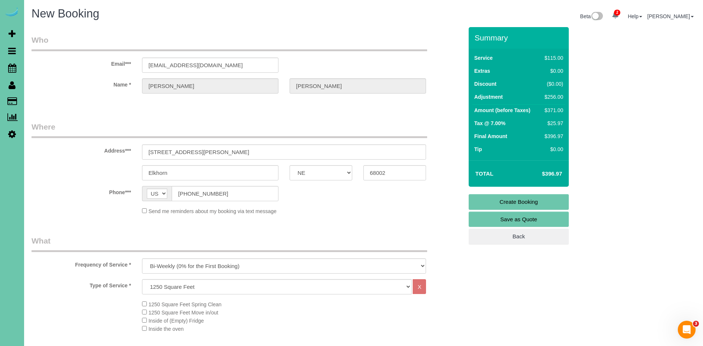
type textarea "1. credit 2. client home 3. Initial general clean - main floor and stairs only …"
click at [521, 201] on link "Create Booking" at bounding box center [519, 202] width 100 height 16
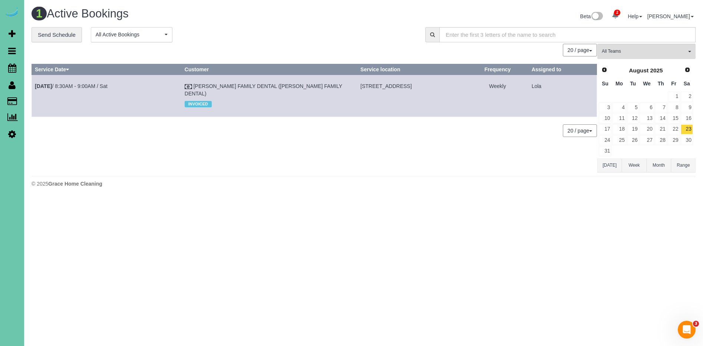
drag, startPoint x: 49, startPoint y: 99, endPoint x: 134, endPoint y: 52, distance: 96.1
click at [50, 99] on link "Customers" at bounding box center [70, 101] width 93 height 15
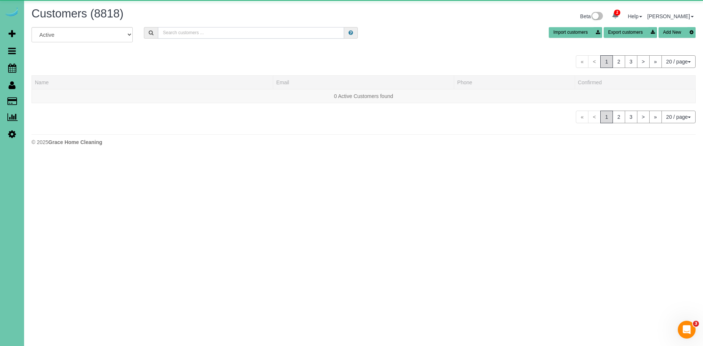
click at [201, 35] on input "text" at bounding box center [251, 32] width 186 height 11
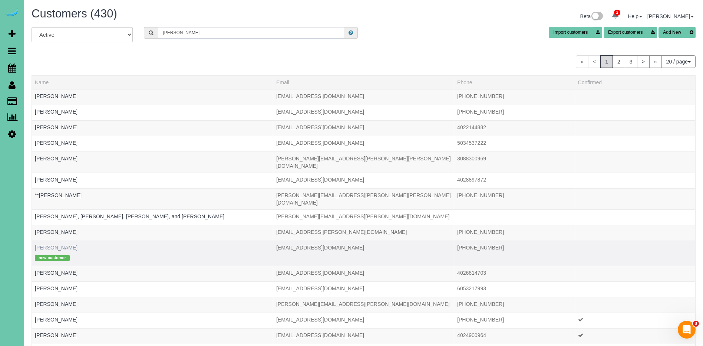
type input "ann"
click at [50, 244] on link "Ann Aniello" at bounding box center [56, 247] width 43 height 6
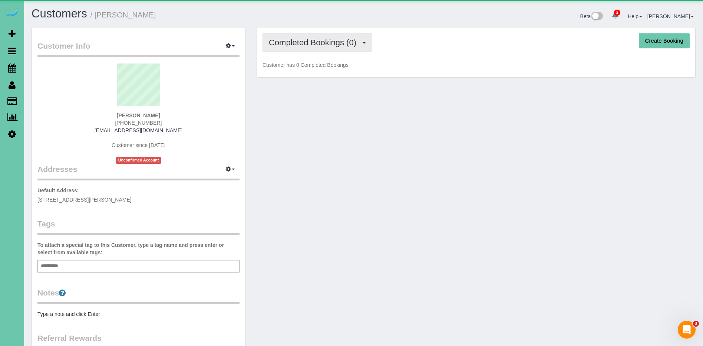
click at [327, 39] on span "Completed Bookings (0)" at bounding box center [314, 42] width 91 height 9
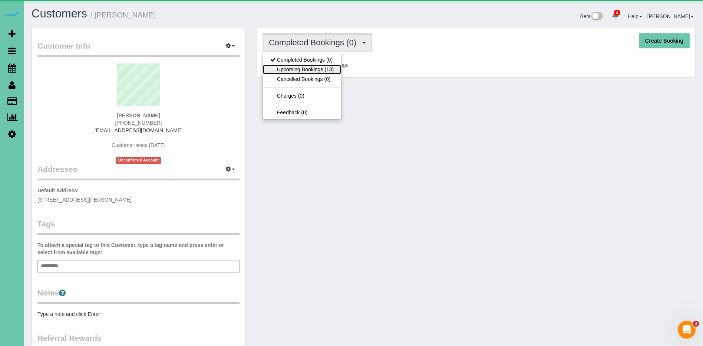
click at [319, 69] on link "Upcoming Bookings (13)" at bounding box center [302, 70] width 78 height 10
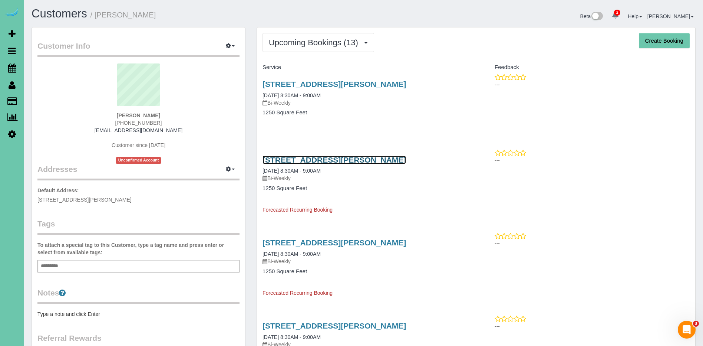
click at [353, 161] on link "18057 Mayberry St, Elkhorn, NE 68002" at bounding box center [335, 159] width 144 height 9
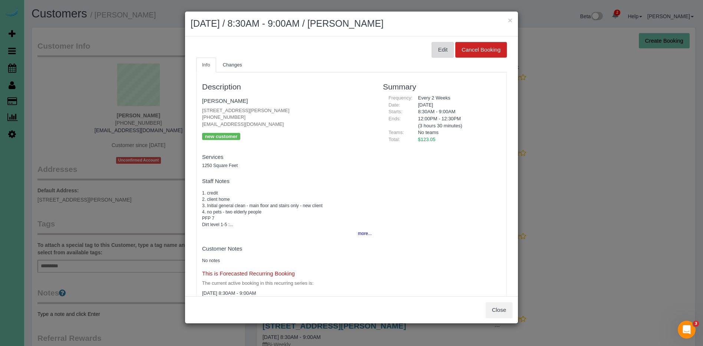
click at [445, 50] on button "Edit" at bounding box center [443, 50] width 22 height 16
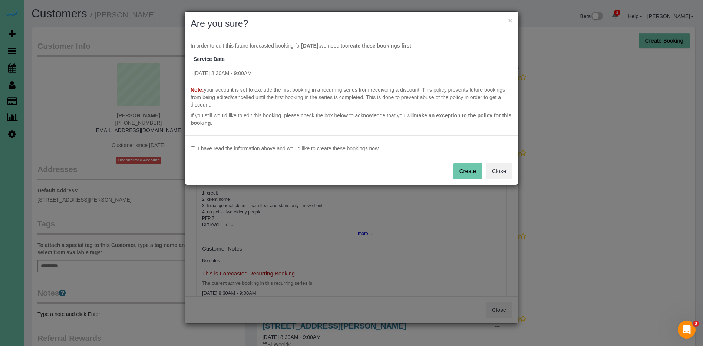
drag, startPoint x: 230, startPoint y: 148, endPoint x: 243, endPoint y: 149, distance: 12.7
click at [231, 148] on label "I have read the information above and would like to create these bookings now." at bounding box center [352, 148] width 322 height 7
click at [474, 169] on button "Create" at bounding box center [467, 171] width 29 height 16
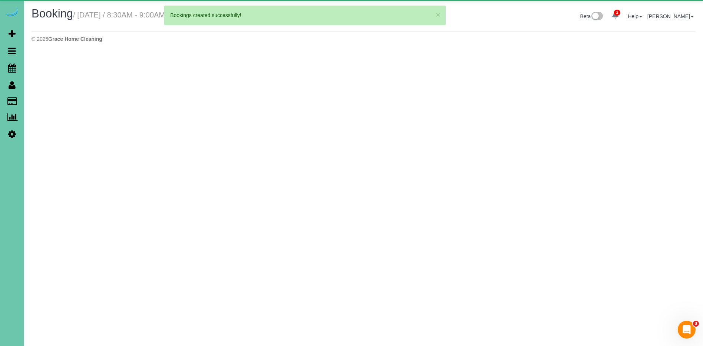
select select "NE"
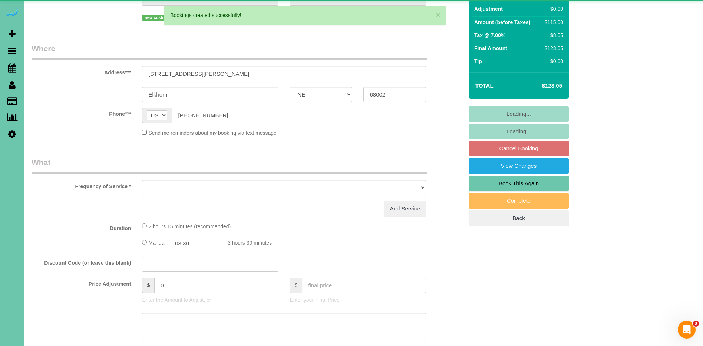
select select "object:65493"
select select "string:fspay-7b0d6810-fdb4-421b-bccc-c418d5a846b7"
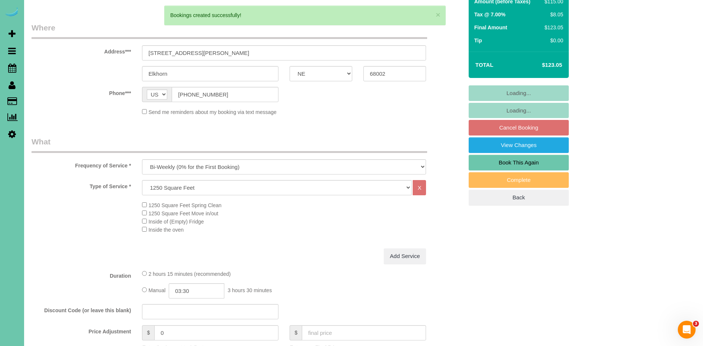
select select "object:65707"
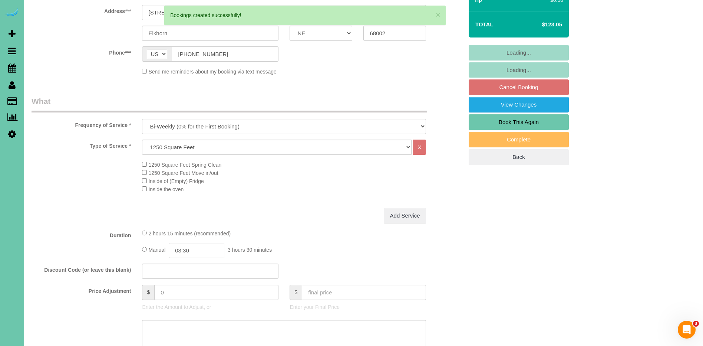
scroll to position [160, 0]
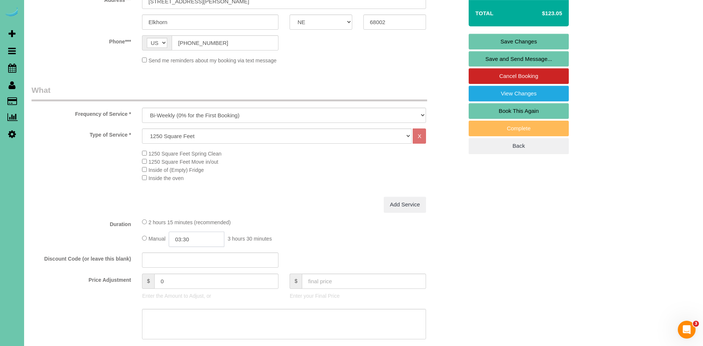
click at [194, 241] on input "03:30" at bounding box center [197, 238] width 56 height 15
type input "03:00"
click at [287, 200] on div "Add Service" at bounding box center [283, 205] width 295 height 16
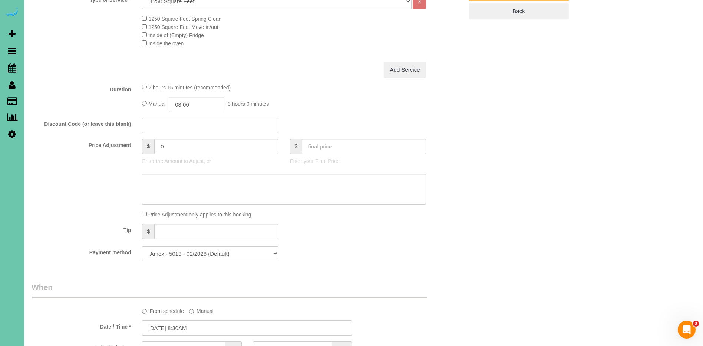
scroll to position [316, 0]
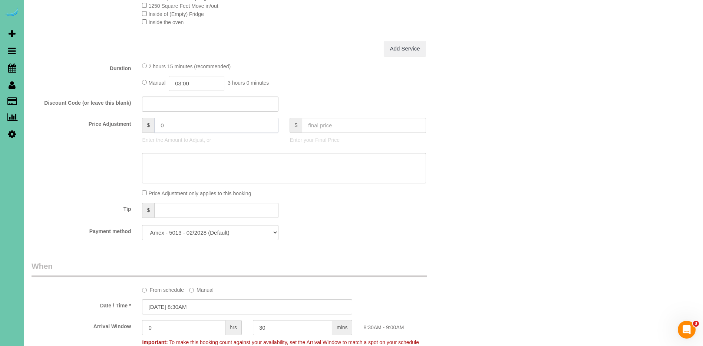
drag, startPoint x: 203, startPoint y: 124, endPoint x: 151, endPoint y: 125, distance: 52.7
click at [150, 125] on div "$ 0" at bounding box center [210, 125] width 136 height 15
type input "44"
click at [282, 57] on fieldset "What Frequency of Service * One Time Weekly (0% for the First Booking) Bi-Weekl…" at bounding box center [248, 87] width 432 height 317
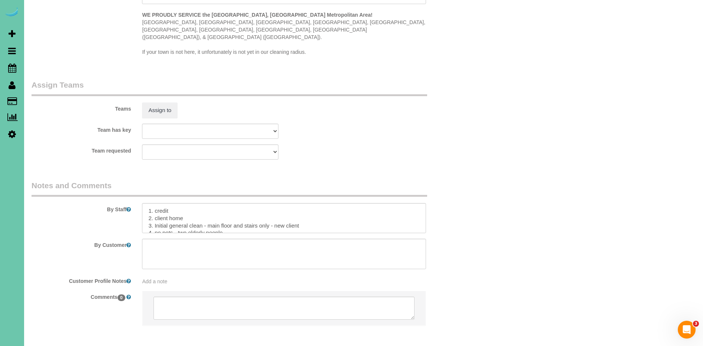
scroll to position [767, 0]
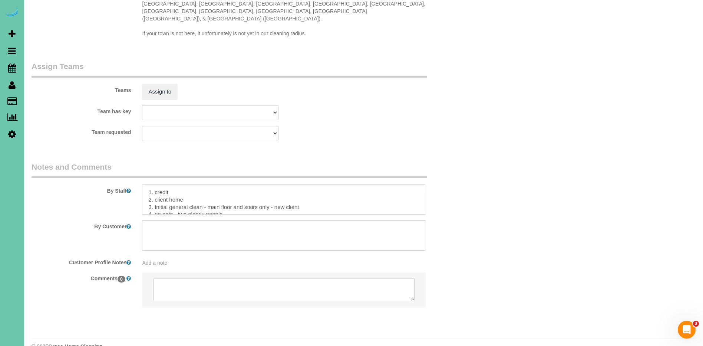
drag, startPoint x: 201, startPoint y: 192, endPoint x: 155, endPoint y: 192, distance: 46.7
click at [155, 192] on textarea at bounding box center [284, 199] width 284 height 30
drag, startPoint x: 284, startPoint y: 192, endPoint x: 250, endPoint y: 190, distance: 34.6
click at [247, 190] on textarea at bounding box center [284, 199] width 284 height 30
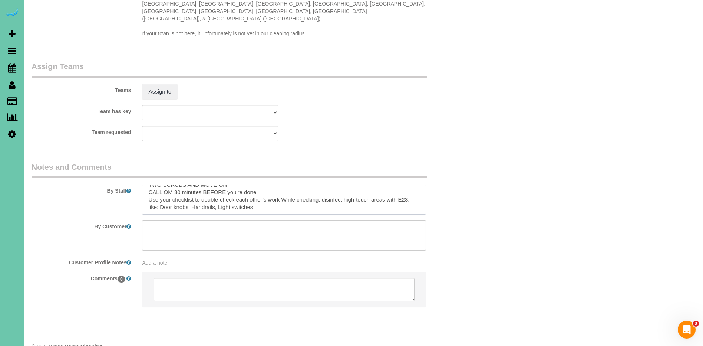
drag, startPoint x: 149, startPoint y: 189, endPoint x: 223, endPoint y: 206, distance: 75.7
click at [221, 206] on sui-booking-comments "By Staff By Customer Customer Profile Notes Add a note Comments 0" at bounding box center [248, 237] width 432 height 153
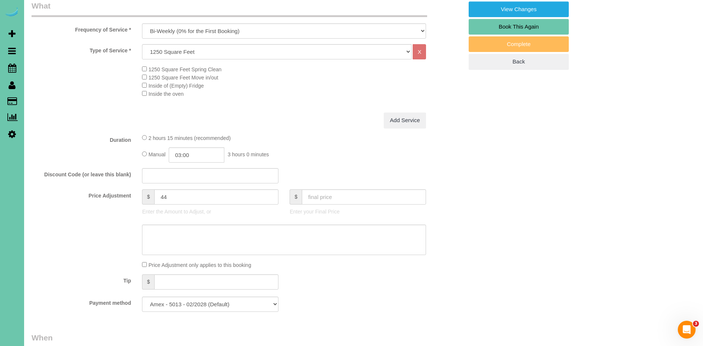
scroll to position [0, 0]
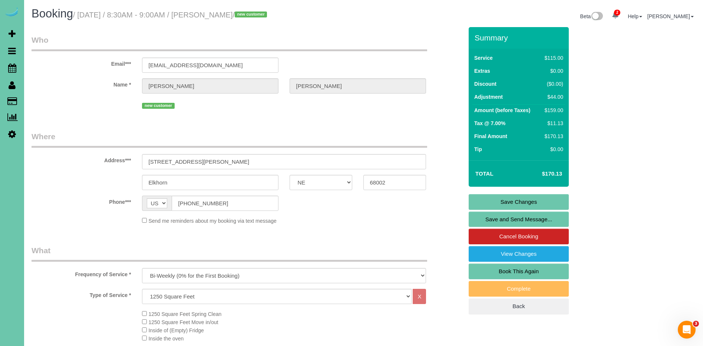
type textarea "1. credit 2. client home 3. biweekly - main floor and stairs only 4. no pets - …"
click at [538, 201] on link "Save Changes" at bounding box center [519, 202] width 100 height 16
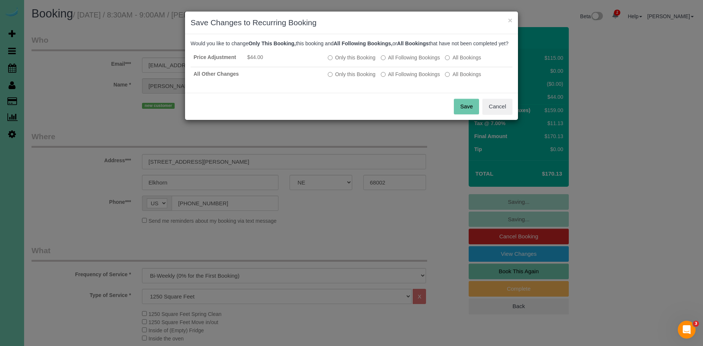
drag, startPoint x: 415, startPoint y: 65, endPoint x: 411, endPoint y: 90, distance: 25.4
click at [415, 61] on label "All Following Bookings" at bounding box center [410, 57] width 59 height 7
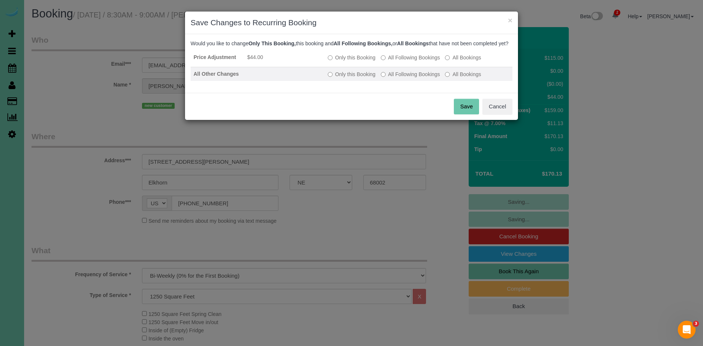
click at [414, 78] on label "All Following Bookings" at bounding box center [410, 73] width 59 height 7
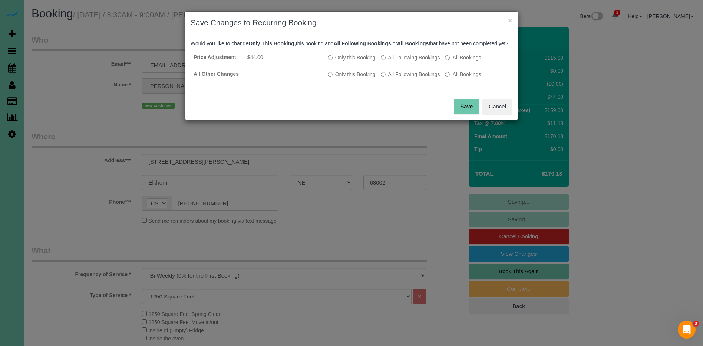
click at [466, 114] on button "Save" at bounding box center [466, 107] width 25 height 16
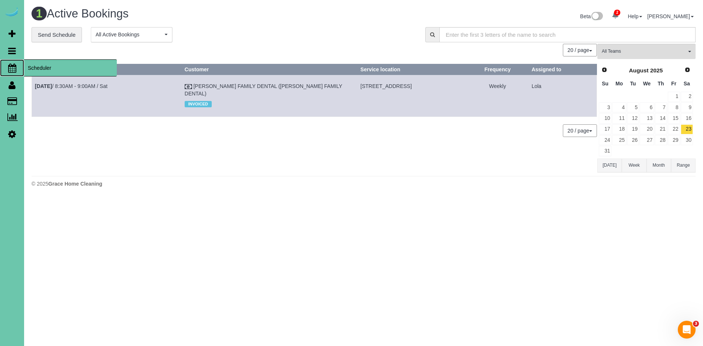
click at [53, 67] on span "Scheduler" at bounding box center [70, 67] width 93 height 17
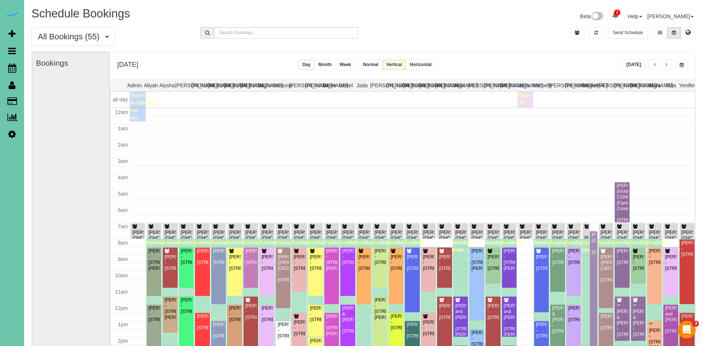
scroll to position [98, 0]
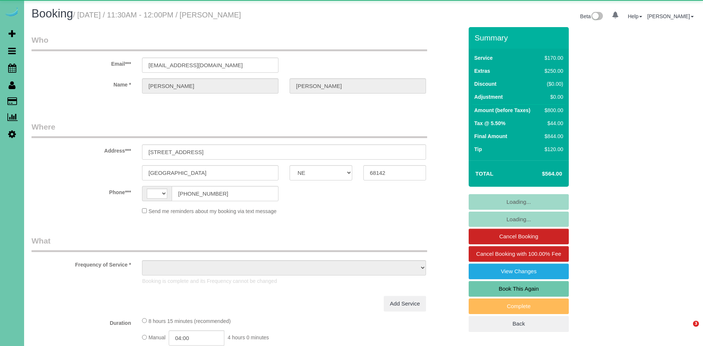
select select "NE"
select select "string:US"
select select "object:929"
select select "string:fspay-07f448ae-2737-4221-8cbf-03ad34416126"
select select "number:36"
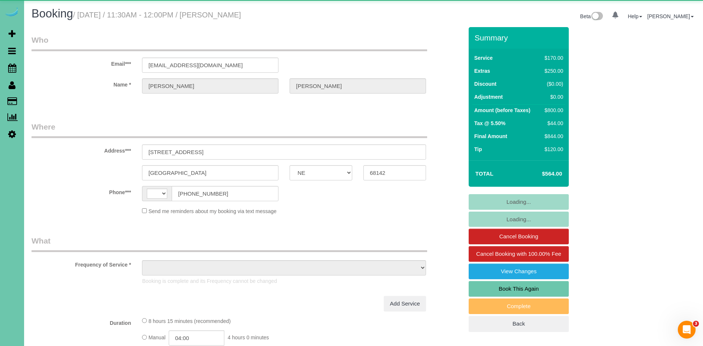
select select "number:41"
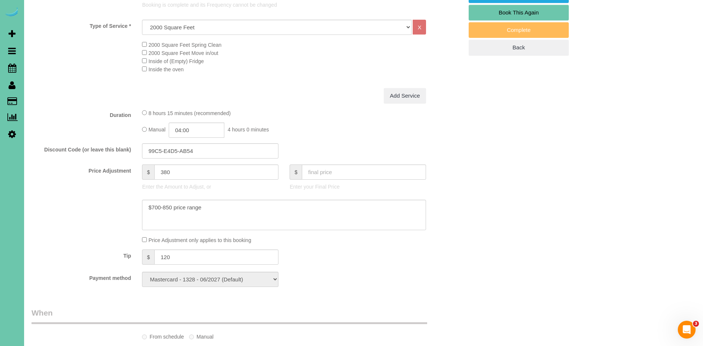
scroll to position [273, 0]
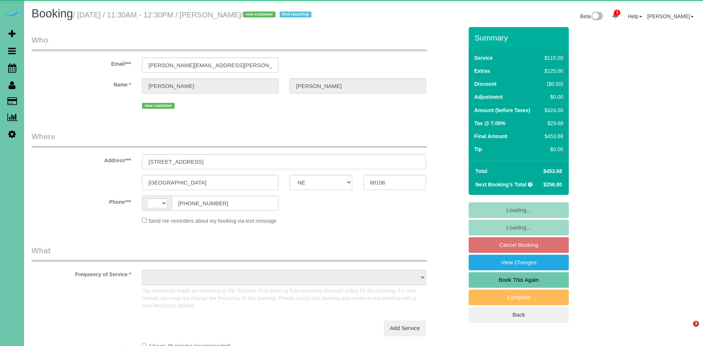
select select "NE"
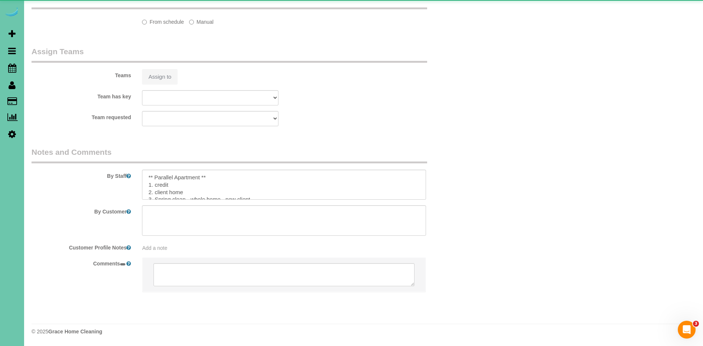
select select "string:[GEOGRAPHIC_DATA]"
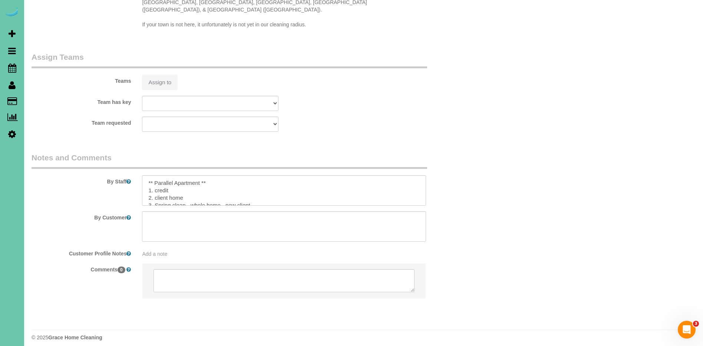
select select "object:739"
drag, startPoint x: 192, startPoint y: 183, endPoint x: 155, endPoint y: 184, distance: 36.7
click at [155, 184] on textarea at bounding box center [284, 190] width 284 height 30
drag, startPoint x: 190, startPoint y: 182, endPoint x: 201, endPoint y: 186, distance: 12.3
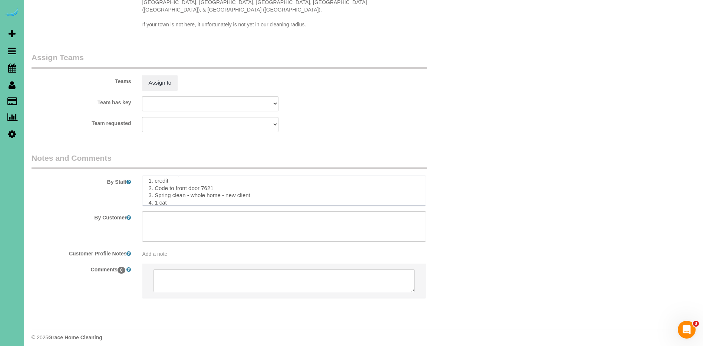
click at [190, 182] on textarea at bounding box center [284, 190] width 284 height 30
drag, startPoint x: 175, startPoint y: 182, endPoint x: 209, endPoint y: 196, distance: 36.7
click at [177, 182] on textarea at bounding box center [284, 190] width 284 height 30
click at [259, 180] on textarea at bounding box center [284, 190] width 284 height 30
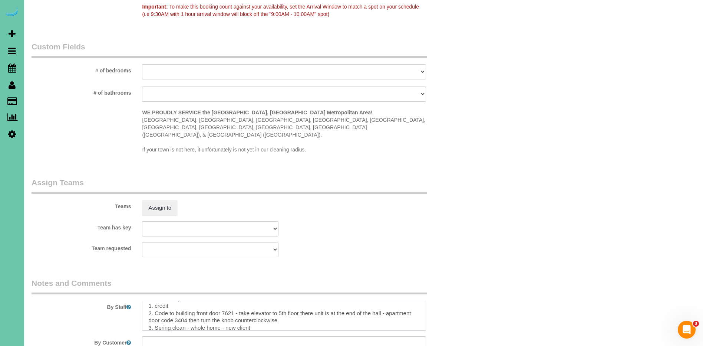
scroll to position [518, 0]
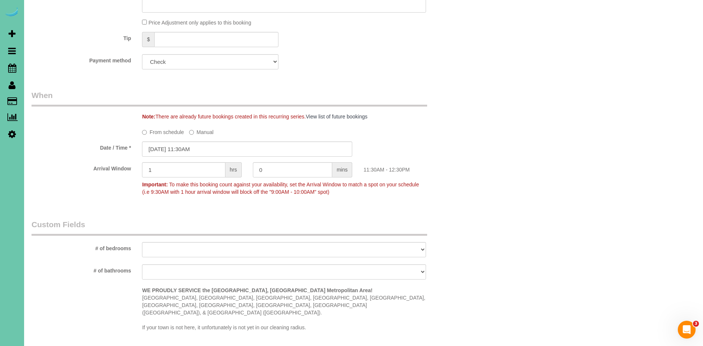
type textarea "** Parallel Apartment ** 1. credit 2. Code to building front door 7621 - take e…"
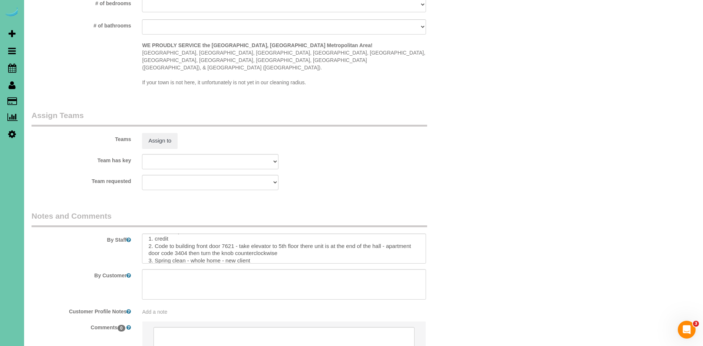
scroll to position [821, 0]
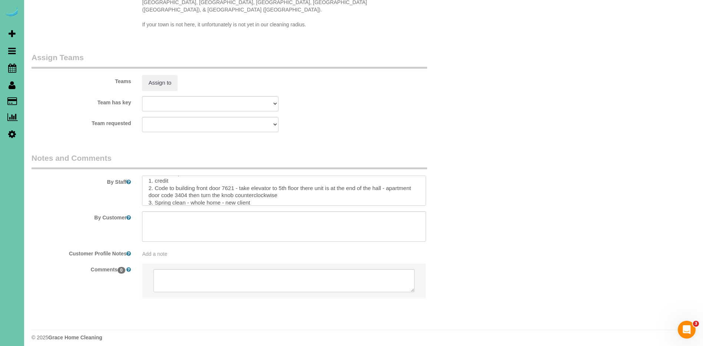
drag, startPoint x: 285, startPoint y: 188, endPoint x: 157, endPoint y: 185, distance: 128.0
click at [155, 185] on textarea at bounding box center [284, 190] width 284 height 30
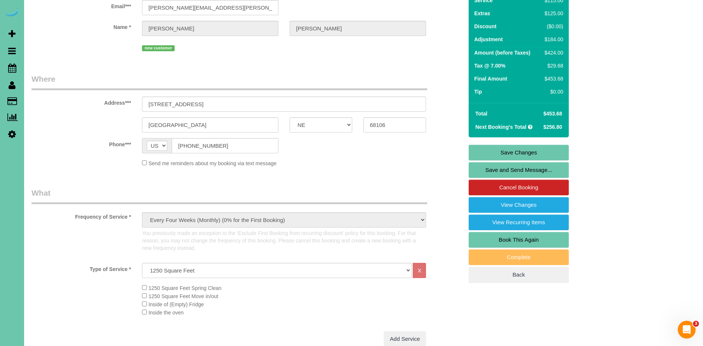
scroll to position [0, 0]
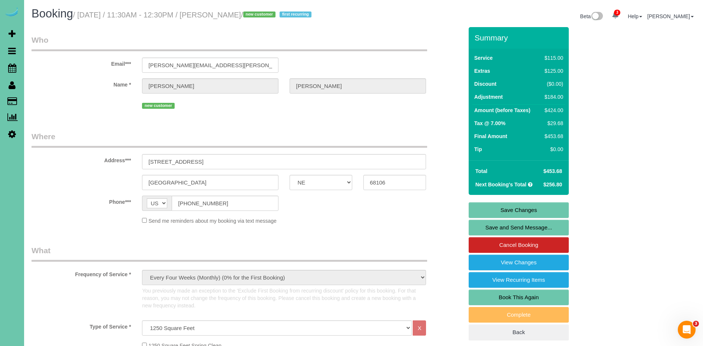
drag, startPoint x: 547, startPoint y: 214, endPoint x: 547, endPoint y: 217, distance: 3.8
click at [547, 214] on link "Save Changes" at bounding box center [519, 210] width 100 height 16
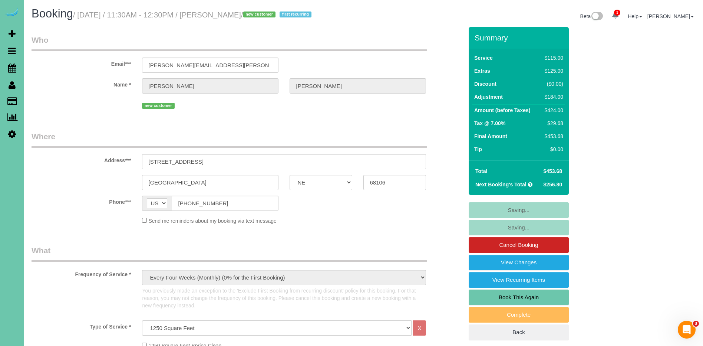
click at [547, 217] on fieldset "Saving... Saving... Cancel Booking View Changes View Recurring Items Book This …" at bounding box center [519, 271] width 100 height 138
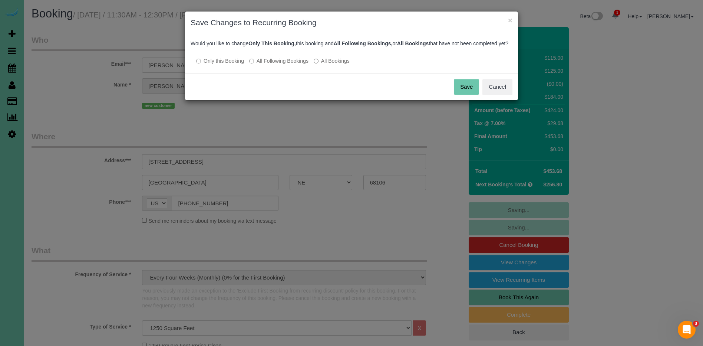
click at [471, 91] on button "Save" at bounding box center [466, 87] width 25 height 16
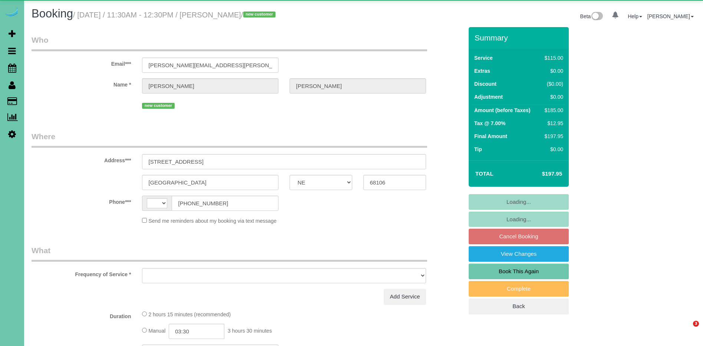
select select "NE"
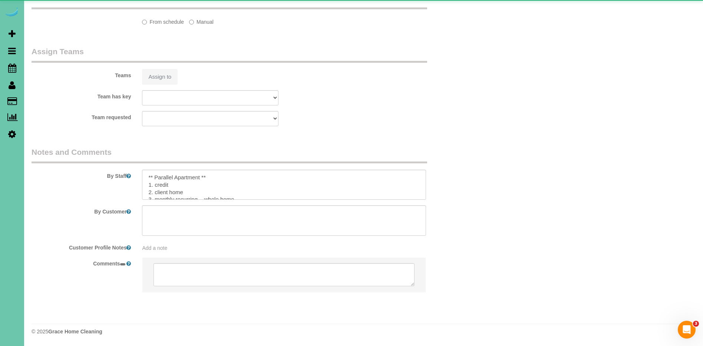
select select "string:US"
select select "object:657"
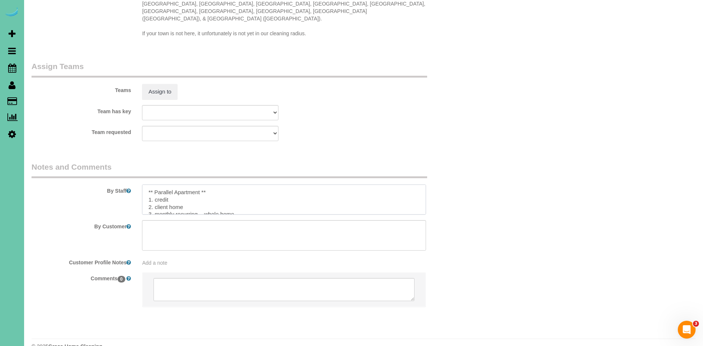
drag, startPoint x: 191, startPoint y: 177, endPoint x: 155, endPoint y: 192, distance: 39.1
click at [155, 192] on textarea at bounding box center [284, 199] width 284 height 30
paste textarea "Code to building front door 7621 - take elevator to 5th floor there unit is at …"
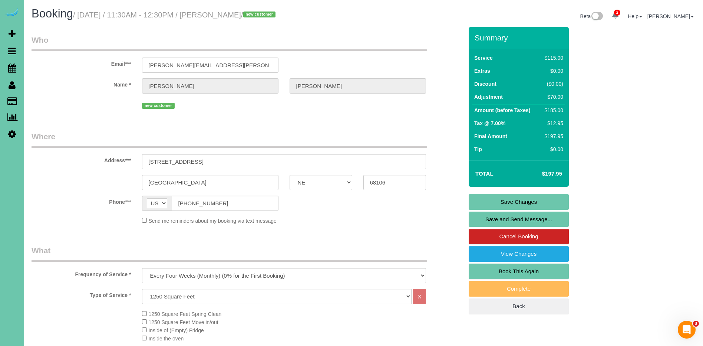
type textarea "** Parallel Apartment ** 1. credit 2. Code to building front door 7621 - take e…"
click at [532, 202] on link "Save Changes" at bounding box center [519, 202] width 100 height 16
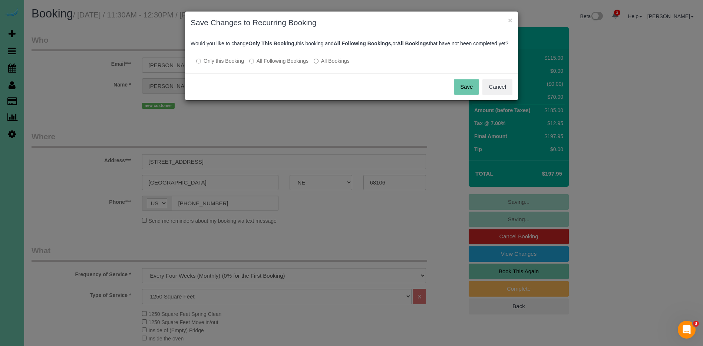
click at [287, 65] on label "All Following Bookings" at bounding box center [278, 60] width 59 height 7
click at [471, 93] on button "Save" at bounding box center [466, 87] width 25 height 16
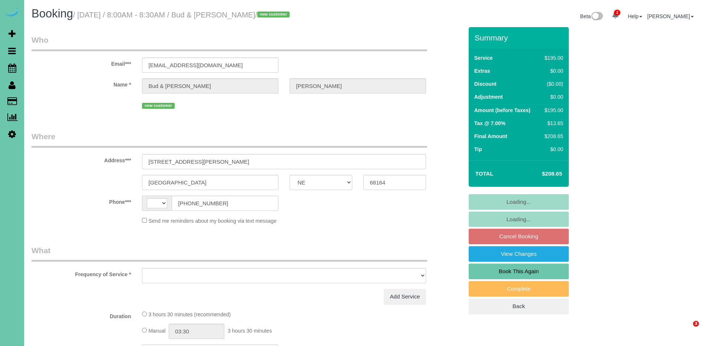
select select "NE"
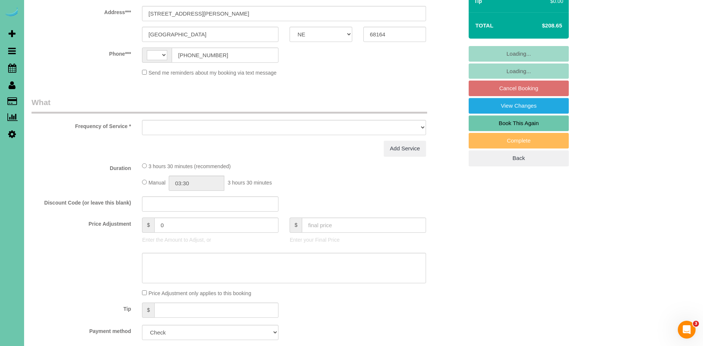
select select "string:[GEOGRAPHIC_DATA]"
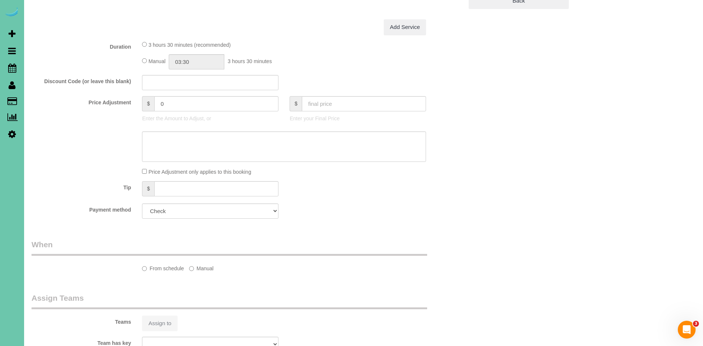
select select "object:697"
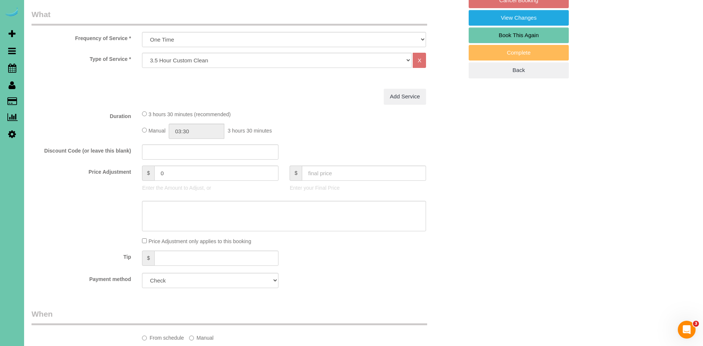
select select "number:35"
select select "number:41"
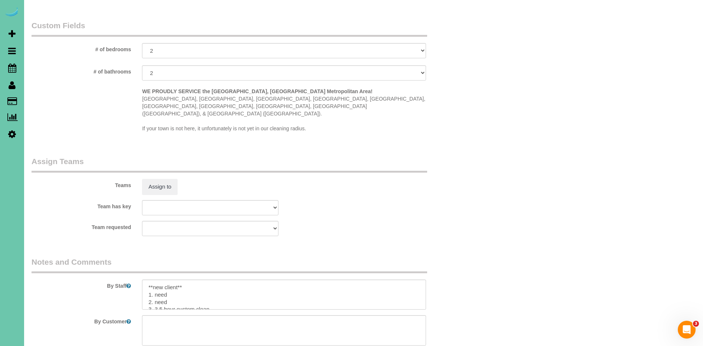
scroll to position [735, 0]
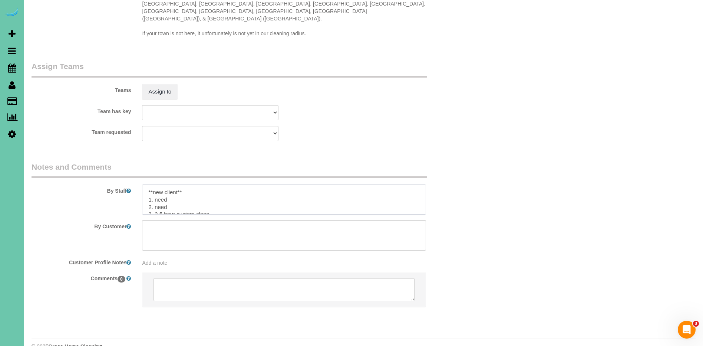
drag, startPoint x: 173, startPoint y: 183, endPoint x: 155, endPoint y: 184, distance: 18.6
click at [155, 184] on textarea at bounding box center [284, 199] width 284 height 30
drag, startPoint x: 170, startPoint y: 184, endPoint x: 161, endPoint y: 181, distance: 9.7
click at [159, 184] on textarea at bounding box center [284, 199] width 284 height 30
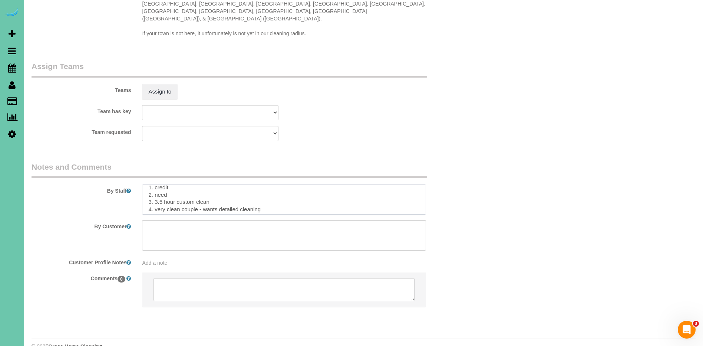
click at [169, 184] on textarea at bounding box center [284, 199] width 284 height 30
drag, startPoint x: 169, startPoint y: 180, endPoint x: 158, endPoint y: 181, distance: 11.1
click at [158, 184] on textarea at bounding box center [284, 199] width 284 height 30
click at [157, 184] on textarea at bounding box center [284, 199] width 284 height 30
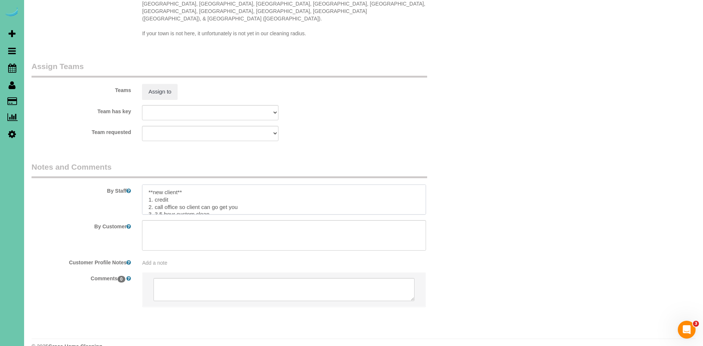
drag, startPoint x: 159, startPoint y: 176, endPoint x: 140, endPoint y: 177, distance: 19.7
click at [140, 184] on div at bounding box center [283, 199] width 295 height 30
click at [147, 184] on textarea at bounding box center [284, 199] width 284 height 30
drag, startPoint x: 155, startPoint y: 192, endPoint x: 186, endPoint y: 200, distance: 31.8
click at [157, 192] on textarea at bounding box center [284, 199] width 284 height 30
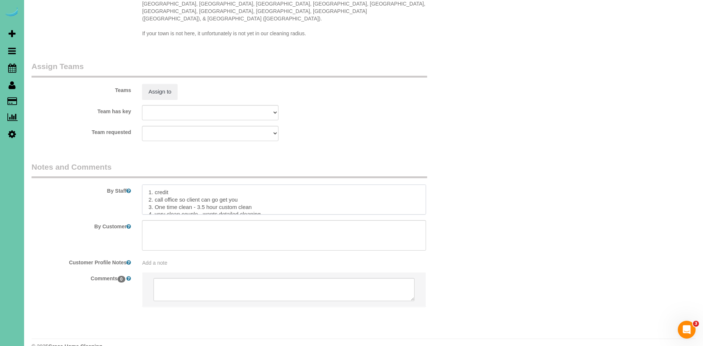
click at [275, 191] on textarea at bounding box center [284, 199] width 284 height 30
click at [182, 184] on textarea at bounding box center [284, 199] width 284 height 30
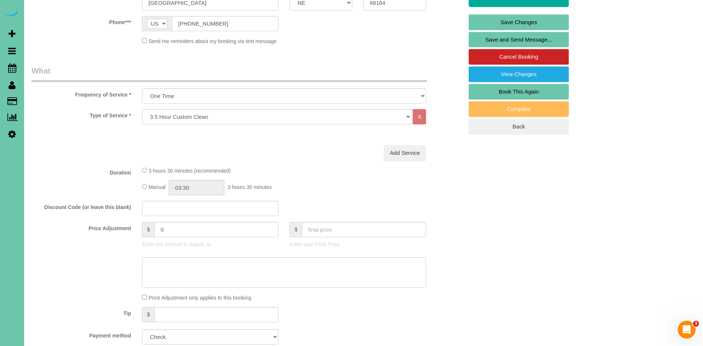
scroll to position [0, 0]
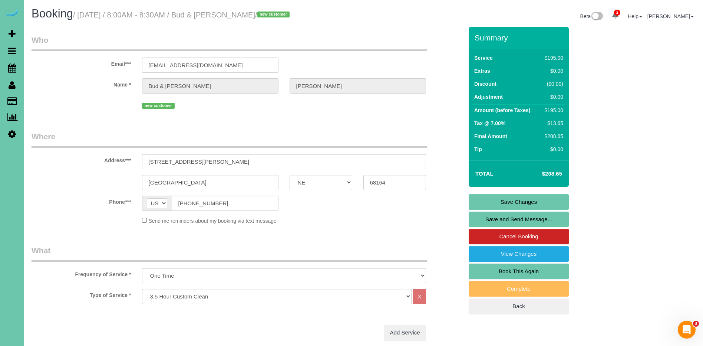
type textarea "1. credit 2. call office so client can go get you 3. One time clean - 3.5 hour …"
click at [549, 200] on link "Save Changes" at bounding box center [519, 202] width 100 height 16
